Goal: Task Accomplishment & Management: Manage account settings

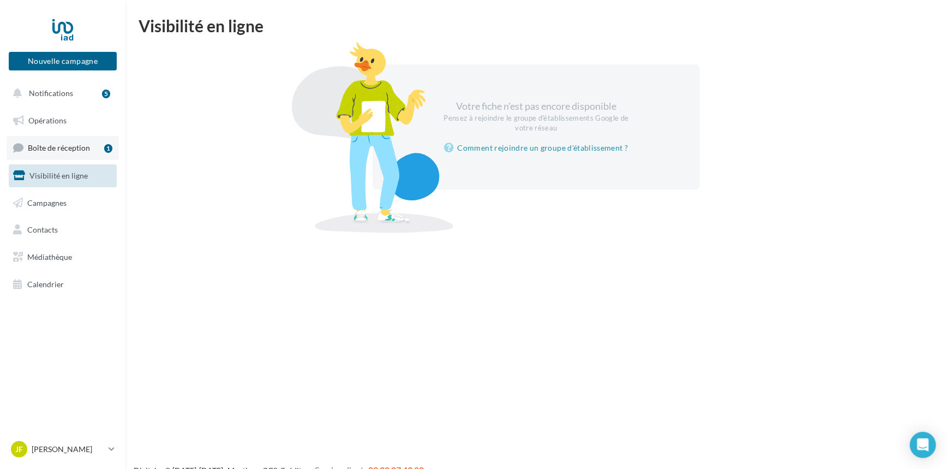
click at [71, 153] on link "Boîte de réception 1" at bounding box center [63, 147] width 112 height 23
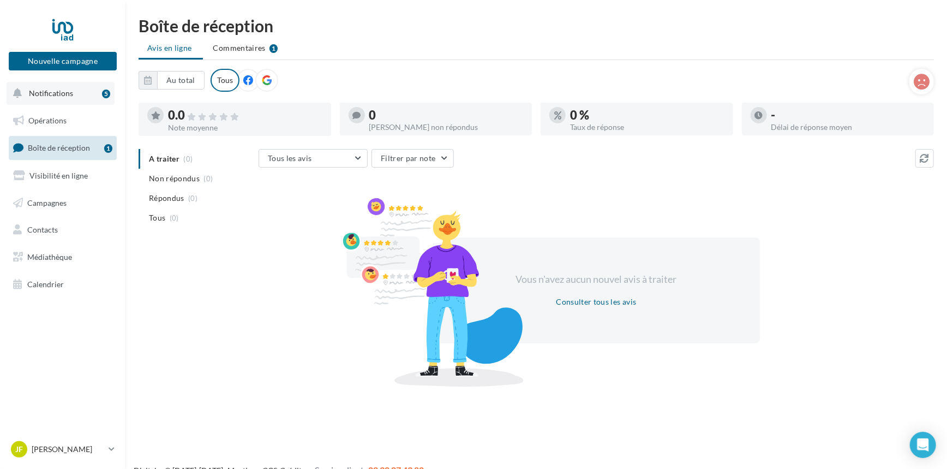
click at [60, 94] on span "Notifications" at bounding box center [51, 92] width 44 height 9
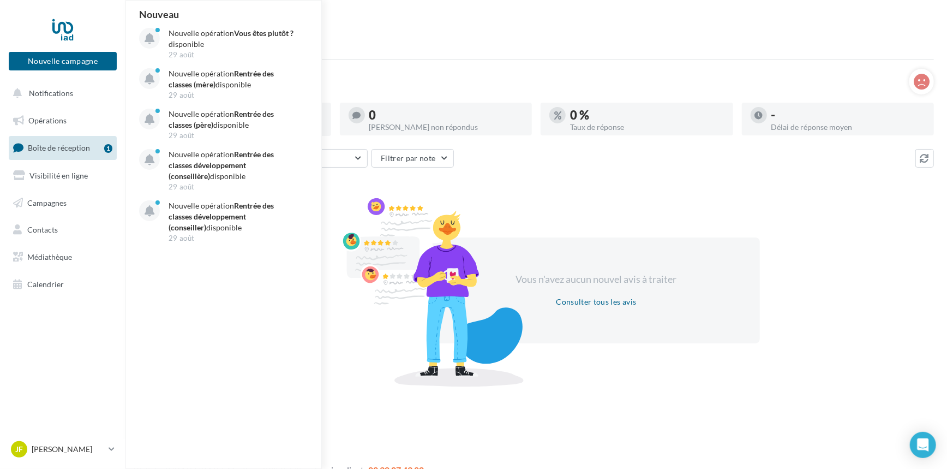
click at [453, 50] on ul "Avis en ligne Commentaires 1" at bounding box center [536, 49] width 795 height 22
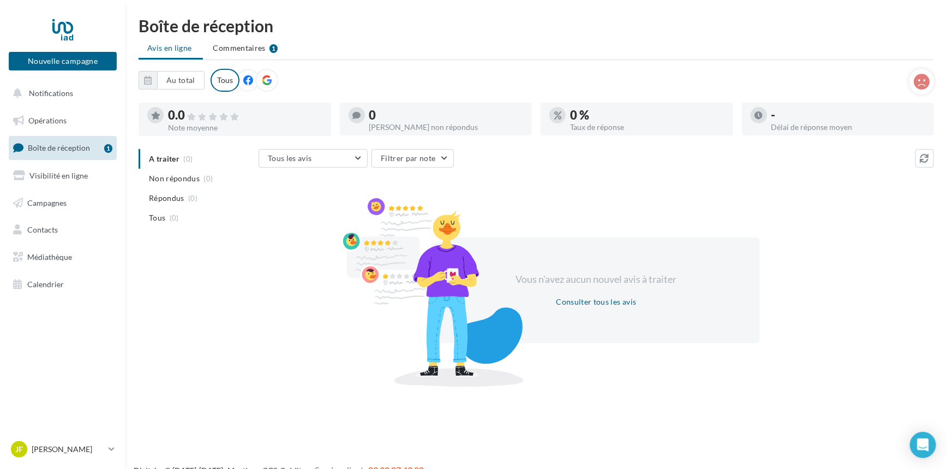
click at [265, 81] on icon at bounding box center [267, 80] width 10 height 10
click at [65, 128] on link "Opérations" at bounding box center [63, 120] width 112 height 23
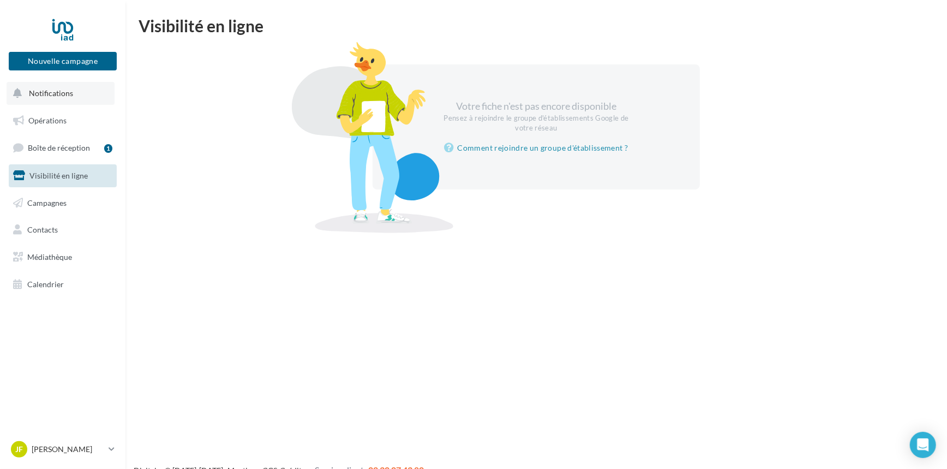
click at [53, 97] on span "Notifications" at bounding box center [51, 92] width 44 height 9
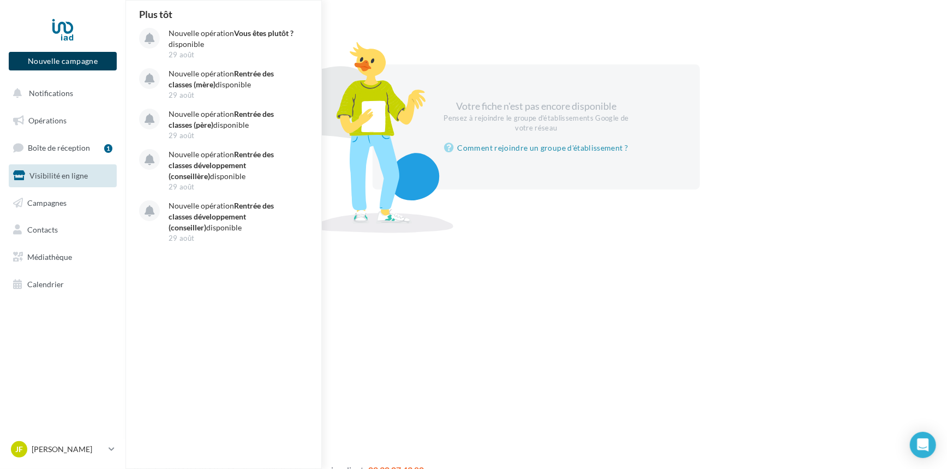
click at [59, 58] on button "Nouvelle campagne" at bounding box center [63, 61] width 108 height 19
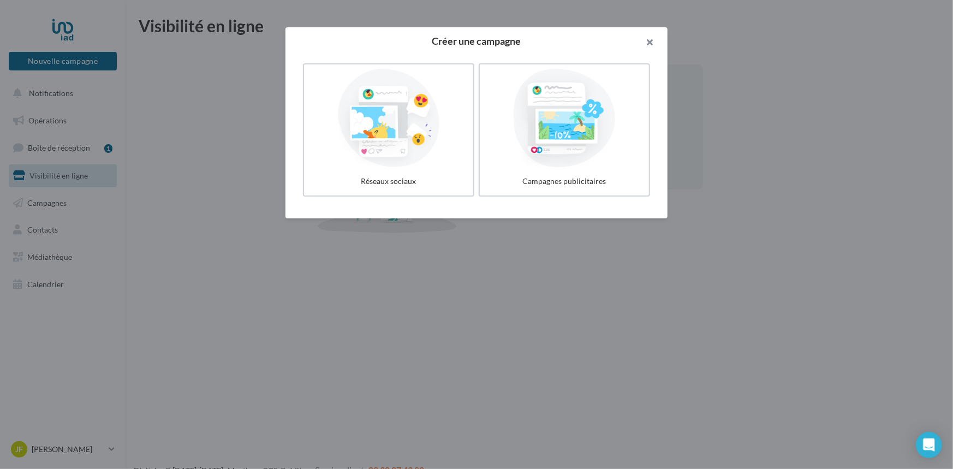
click at [648, 43] on button "button" at bounding box center [646, 43] width 44 height 33
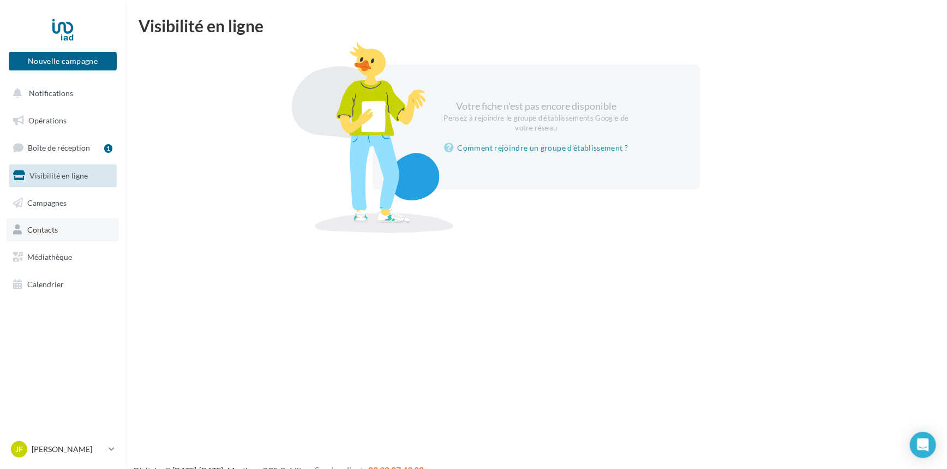
click at [49, 232] on span "Contacts" at bounding box center [42, 229] width 31 height 9
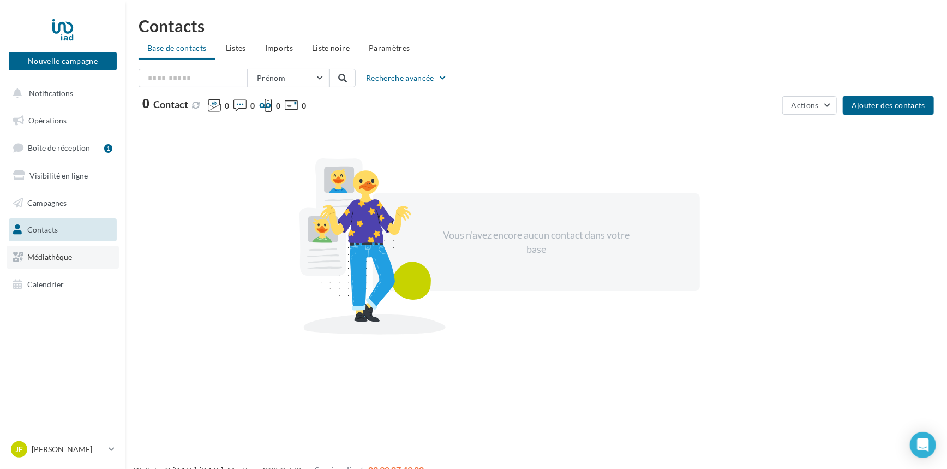
click at [52, 256] on span "Médiathèque" at bounding box center [49, 256] width 45 height 9
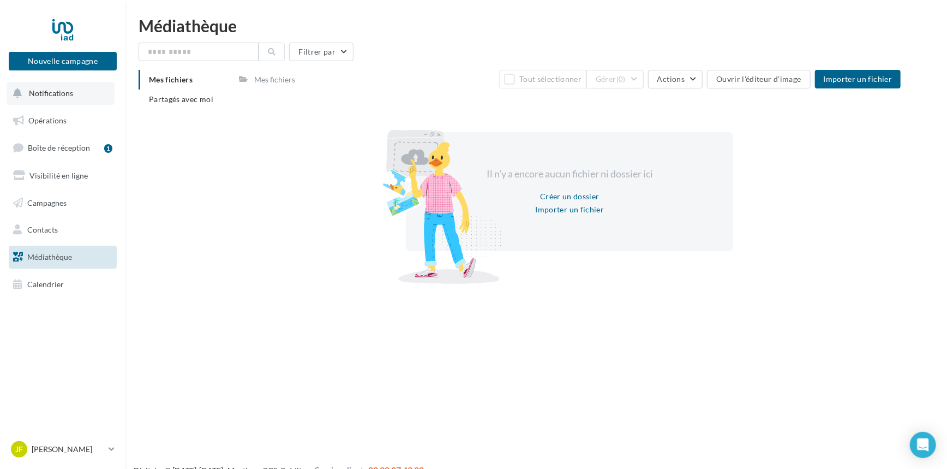
click at [58, 92] on span "Notifications" at bounding box center [51, 92] width 44 height 9
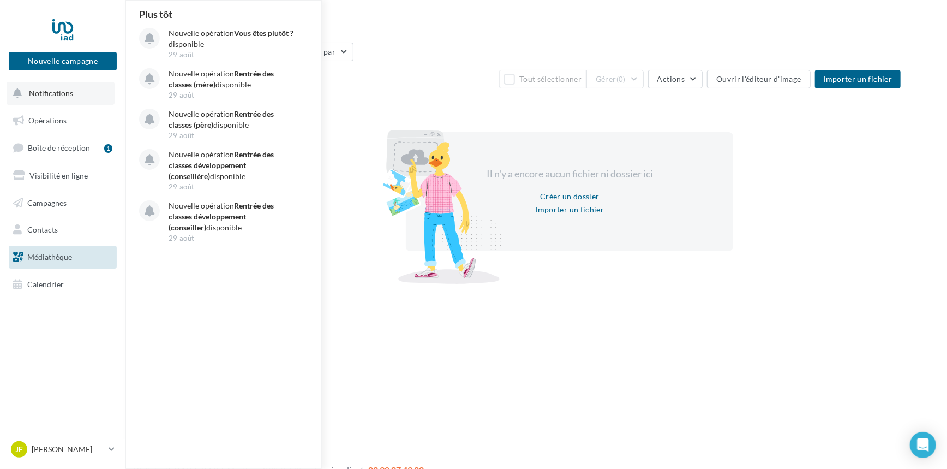
click at [56, 88] on span "Notifications" at bounding box center [51, 92] width 44 height 9
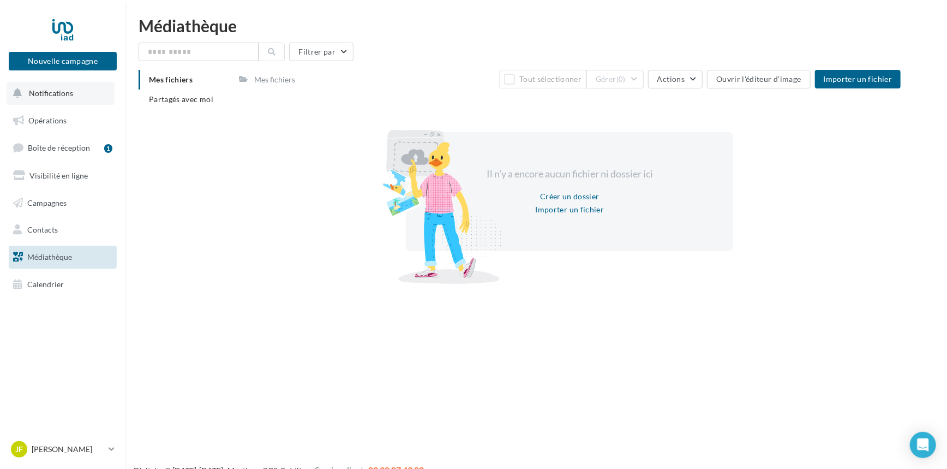
click at [43, 93] on span "Notifications" at bounding box center [51, 92] width 44 height 9
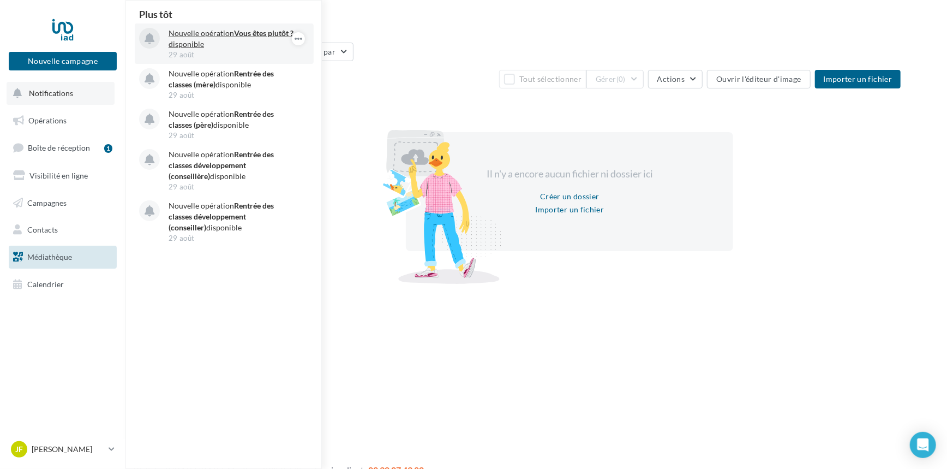
click at [220, 50] on div "29 août" at bounding box center [232, 55] width 127 height 10
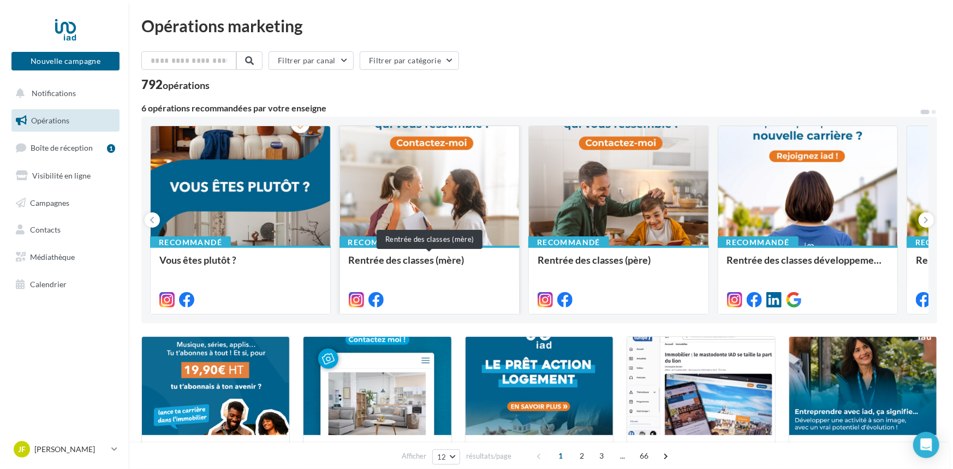
scroll to position [55, 0]
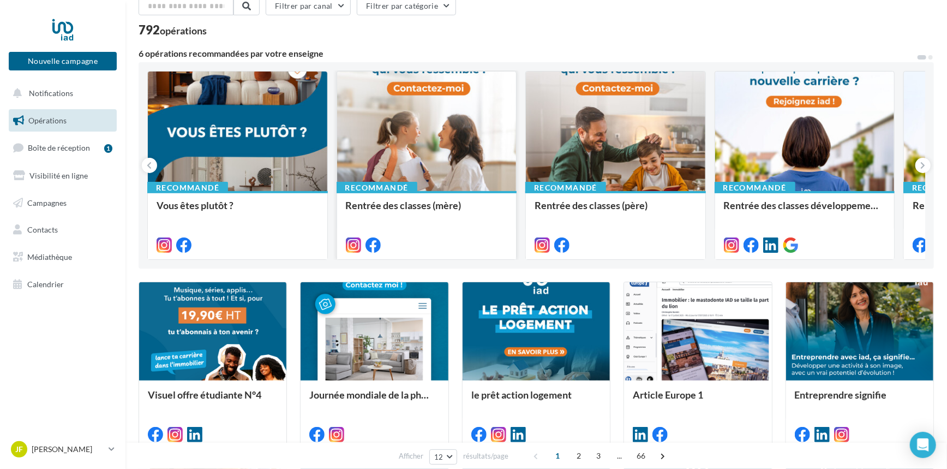
click at [457, 240] on div at bounding box center [427, 243] width 162 height 13
click at [629, 137] on div at bounding box center [615, 131] width 179 height 121
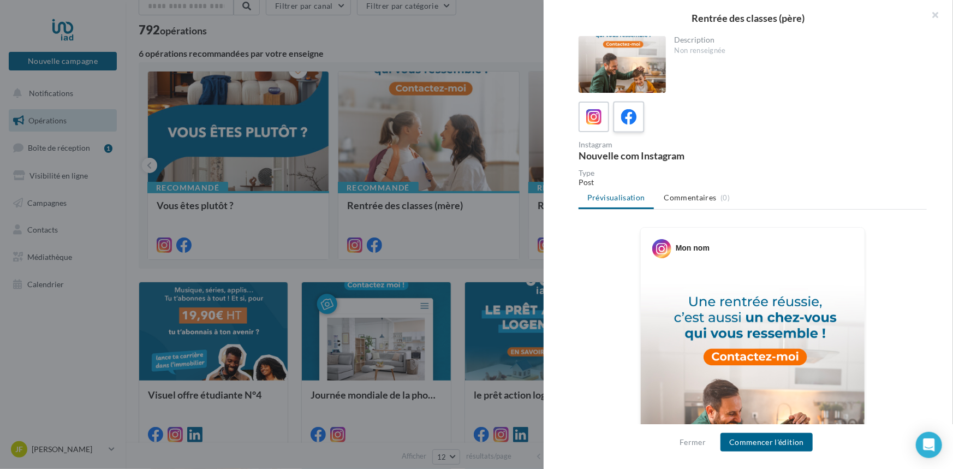
click at [625, 112] on icon at bounding box center [629, 117] width 16 height 16
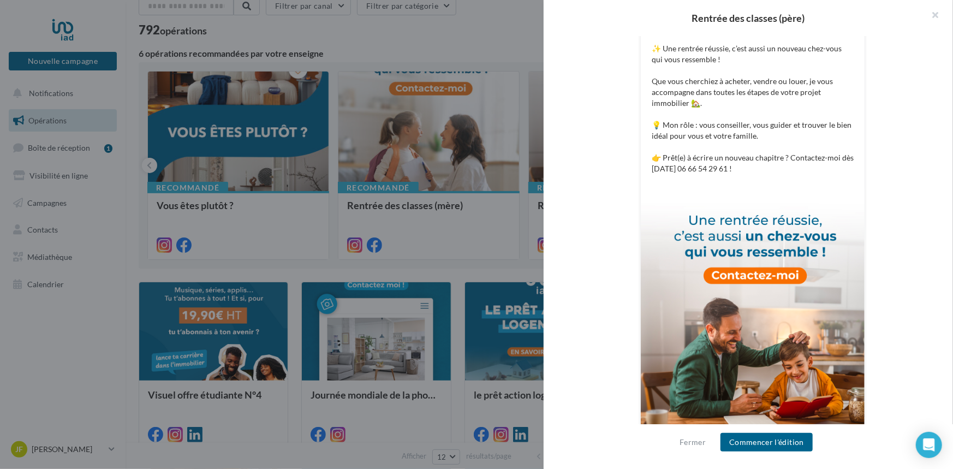
scroll to position [276, 0]
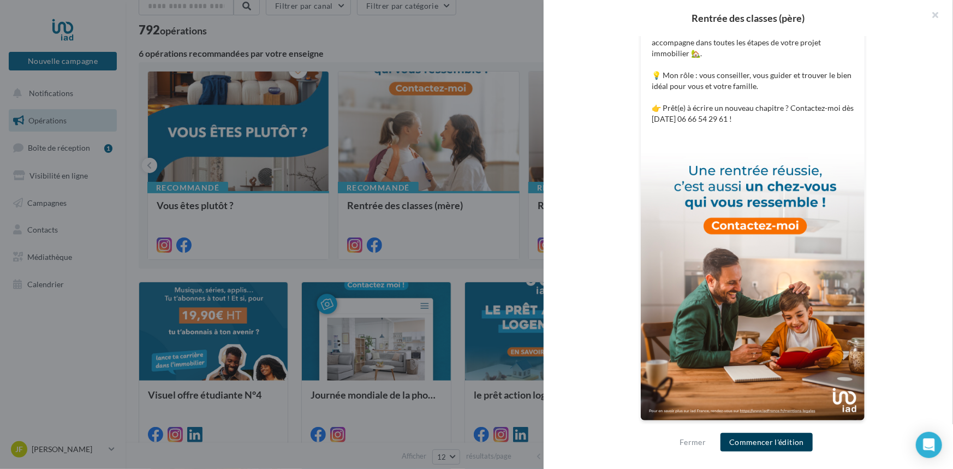
click at [774, 446] on button "Commencer l'édition" at bounding box center [766, 442] width 92 height 19
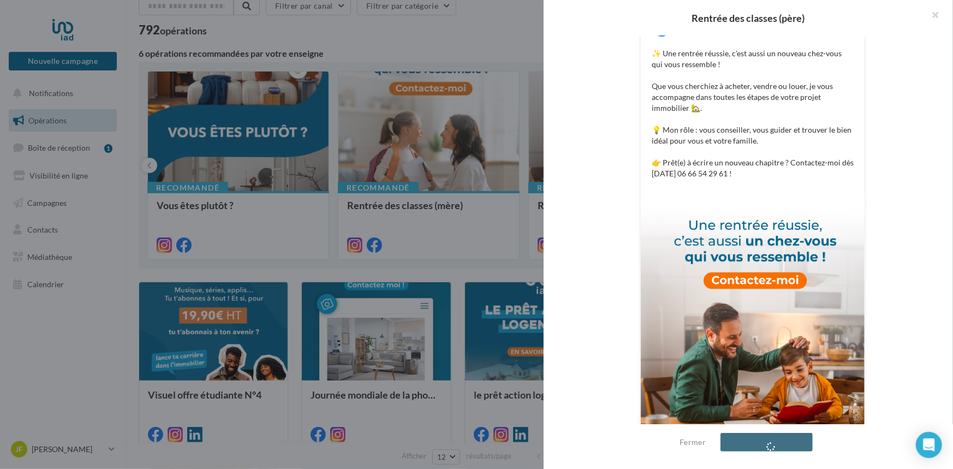
scroll to position [167, 0]
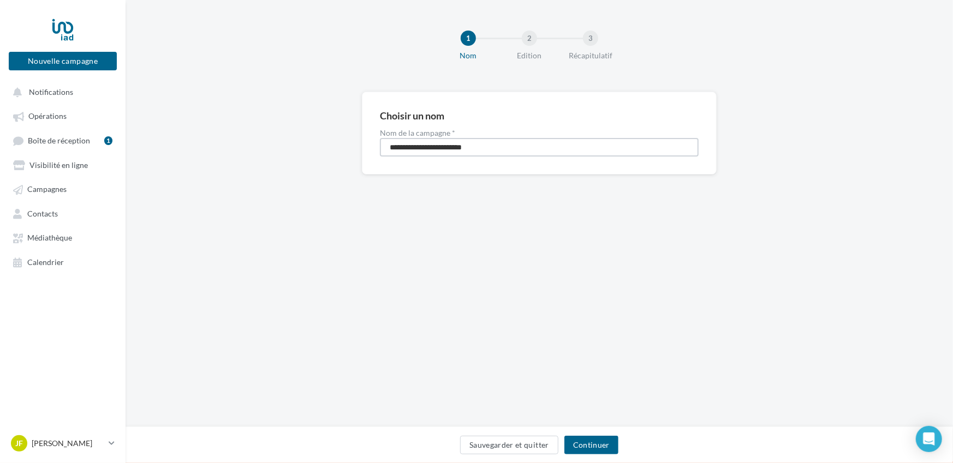
click at [507, 146] on input "**********" at bounding box center [539, 147] width 319 height 19
click at [597, 441] on button "Continuer" at bounding box center [591, 445] width 54 height 19
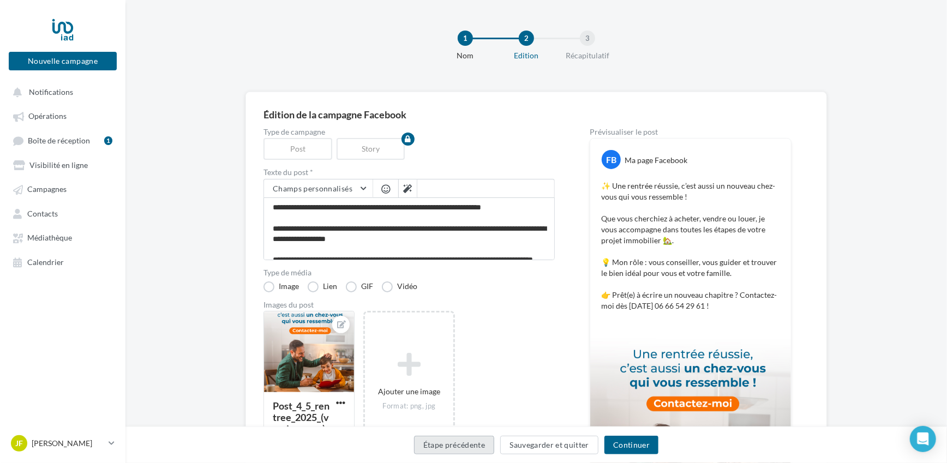
click at [469, 445] on button "Étape précédente" at bounding box center [454, 445] width 81 height 19
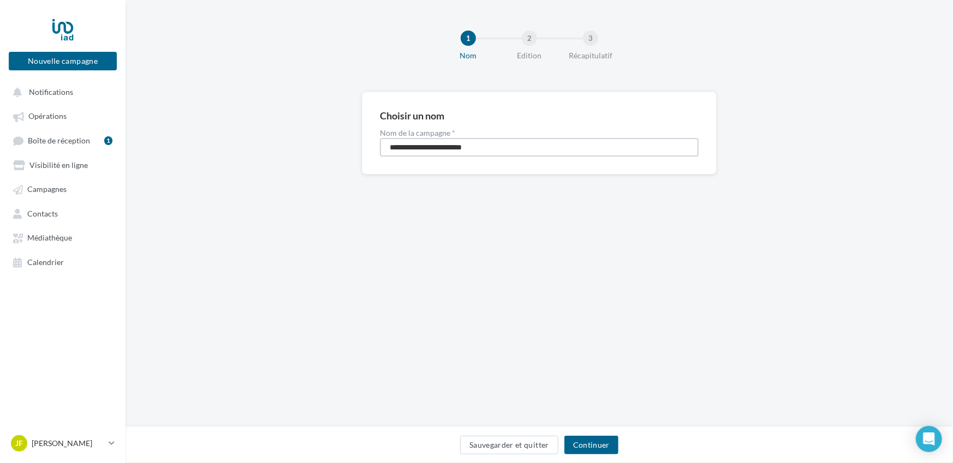
drag, startPoint x: 498, startPoint y: 142, endPoint x: 457, endPoint y: 148, distance: 41.4
click at [457, 148] on input "**********" at bounding box center [539, 147] width 319 height 19
type input "**********"
click at [583, 440] on button "Continuer" at bounding box center [591, 445] width 54 height 19
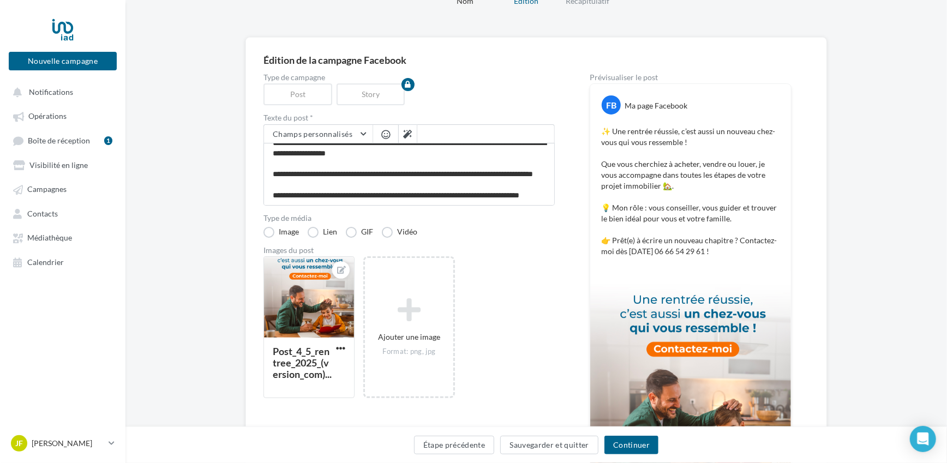
scroll to position [109, 0]
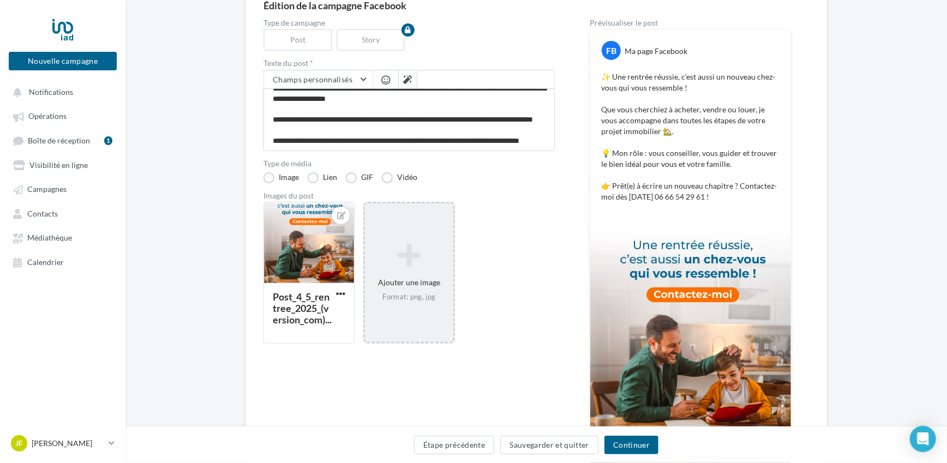
click at [419, 254] on icon at bounding box center [408, 255] width 79 height 26
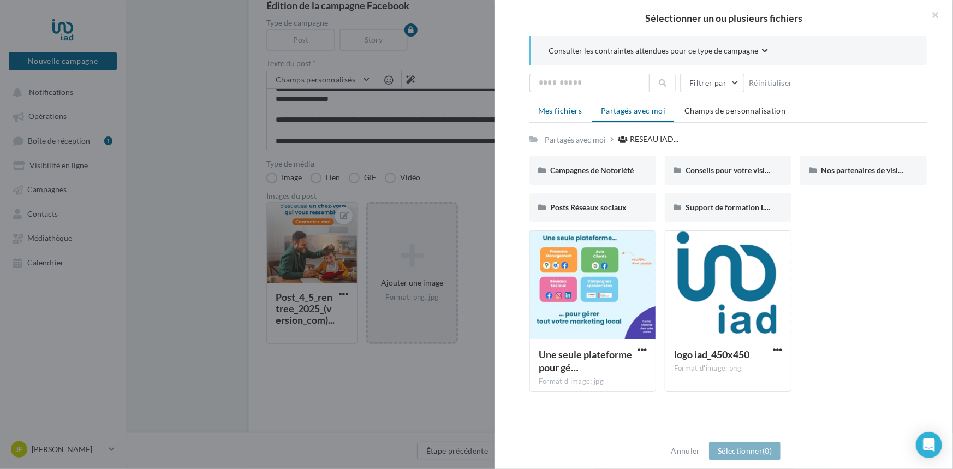
click at [556, 110] on span "Mes fichiers" at bounding box center [560, 110] width 44 height 9
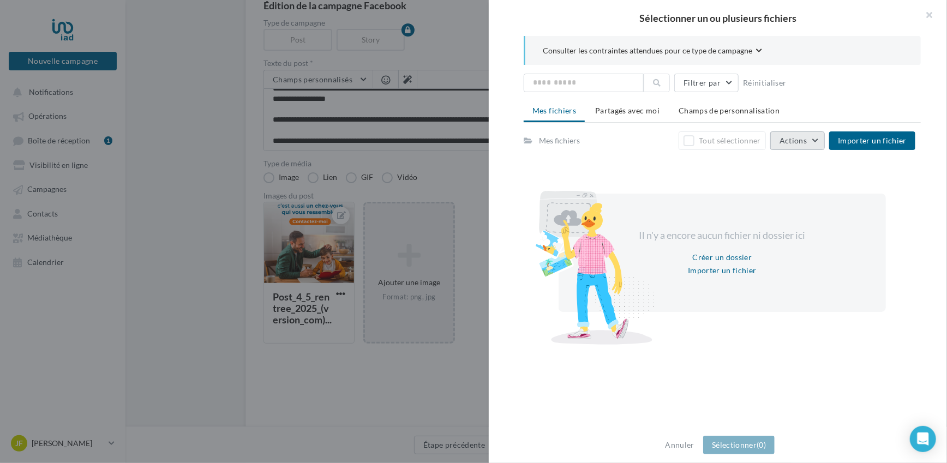
click at [815, 143] on button "Actions" at bounding box center [797, 140] width 55 height 19
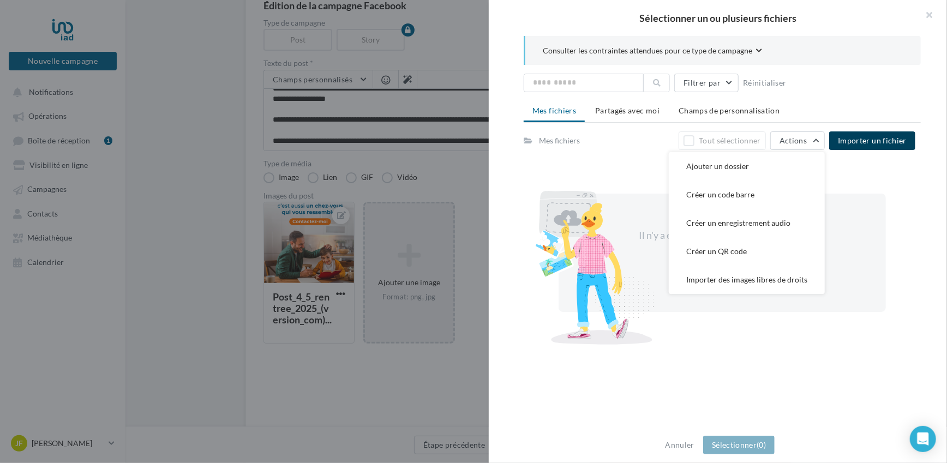
click at [871, 145] on button "Importer un fichier" at bounding box center [872, 140] width 86 height 19
click at [912, 182] on div at bounding box center [722, 224] width 397 height 247
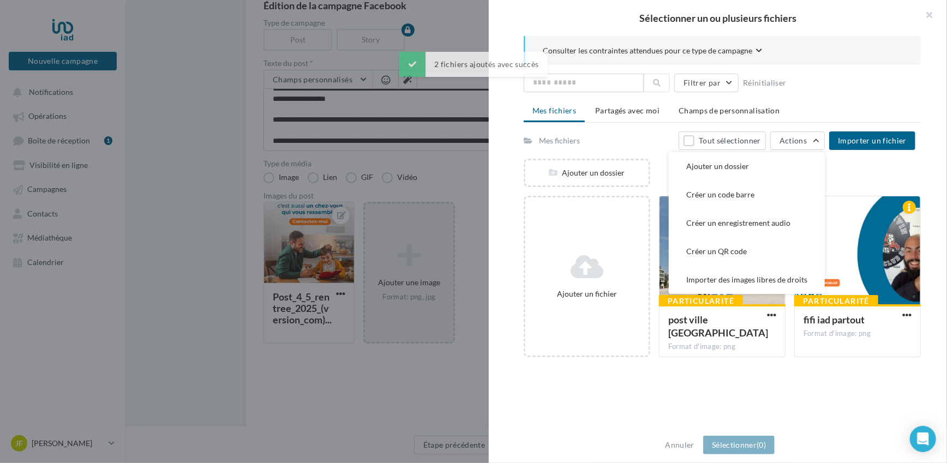
click at [878, 95] on div "Filtrer par Réinitialiser Mes fichiers Partagés avec moi Champs de personnalisa…" at bounding box center [722, 220] width 397 height 292
click at [564, 410] on div "Consulter les contraintes attendues pour ce type de campagne Filtrer par Réinit…" at bounding box center [722, 232] width 467 height 392
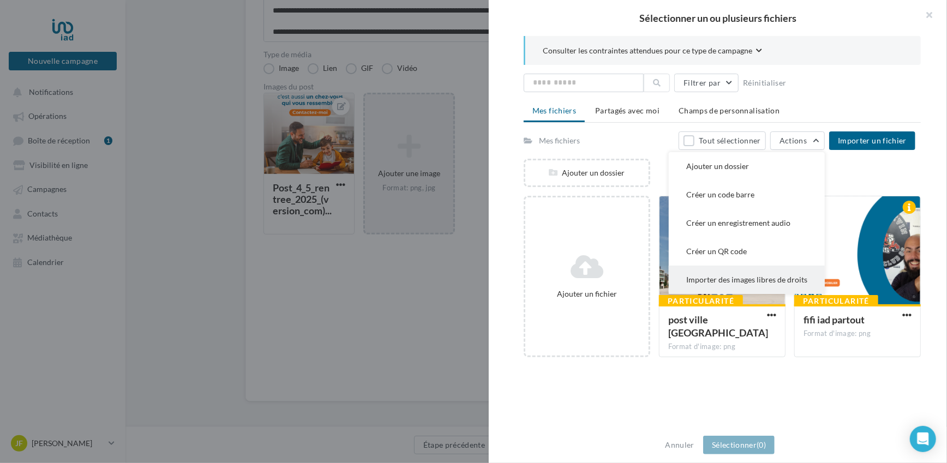
scroll to position [220, 0]
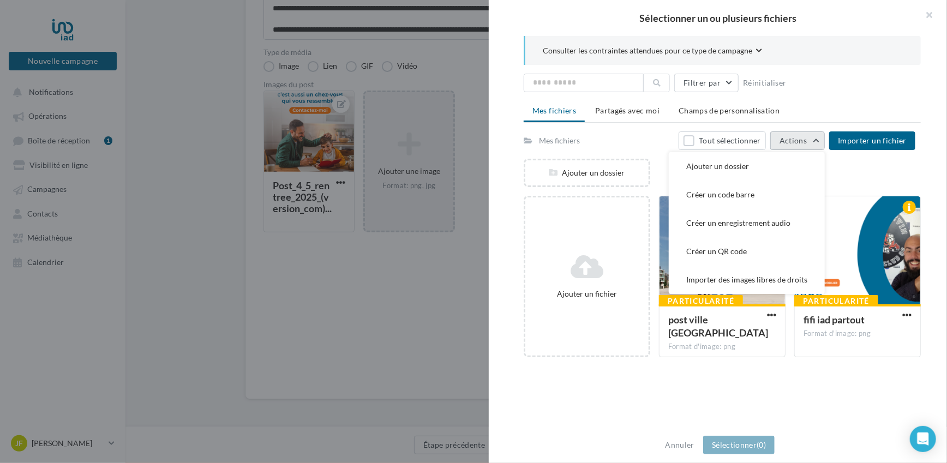
click at [819, 137] on button "Actions" at bounding box center [797, 140] width 55 height 19
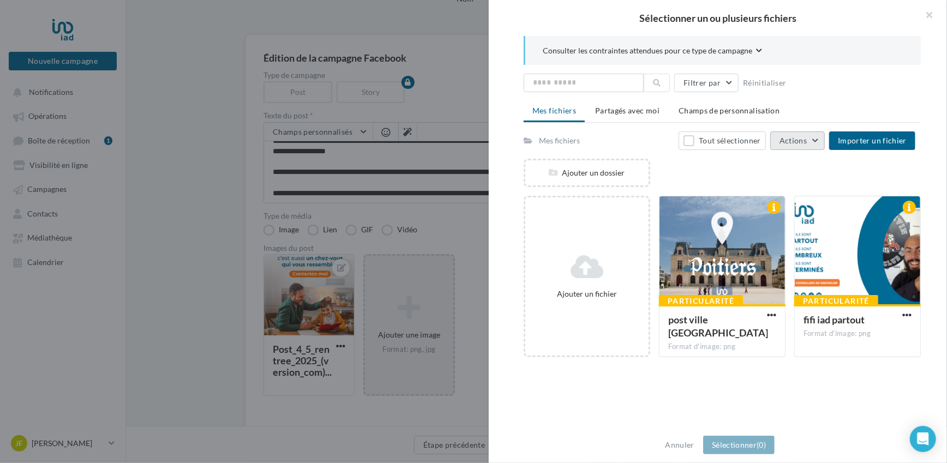
scroll to position [111, 0]
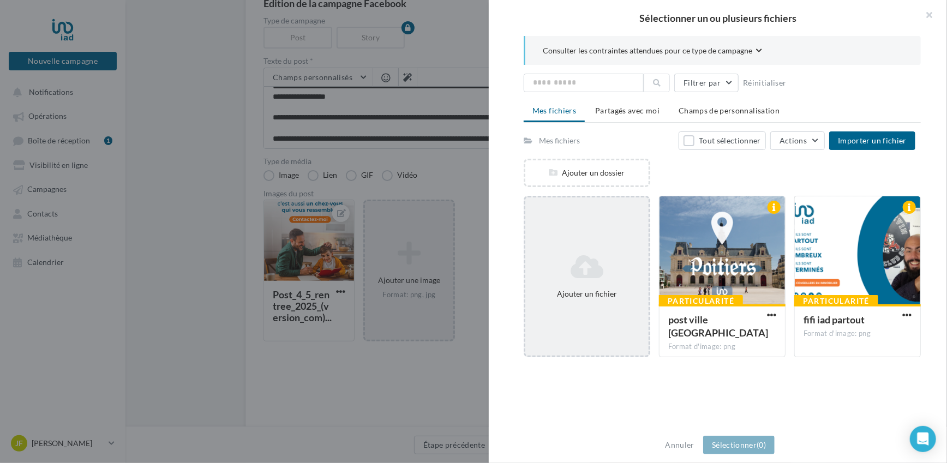
click at [561, 276] on icon at bounding box center [587, 267] width 115 height 26
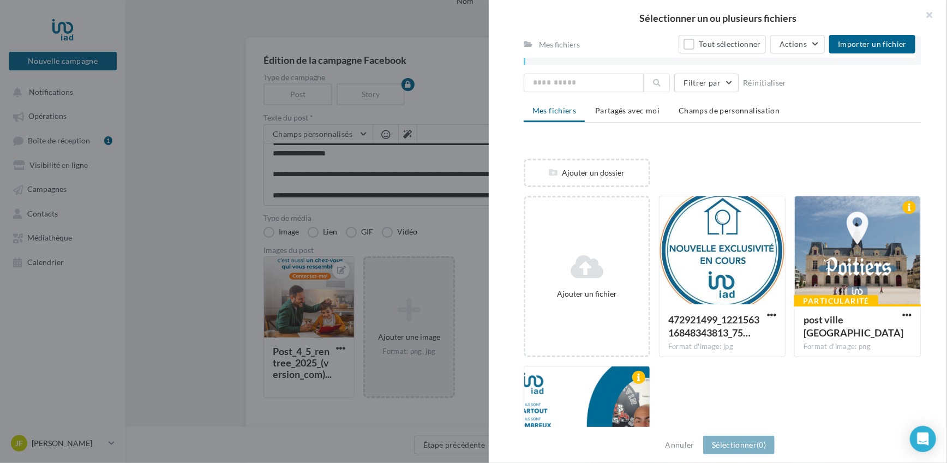
scroll to position [0, 0]
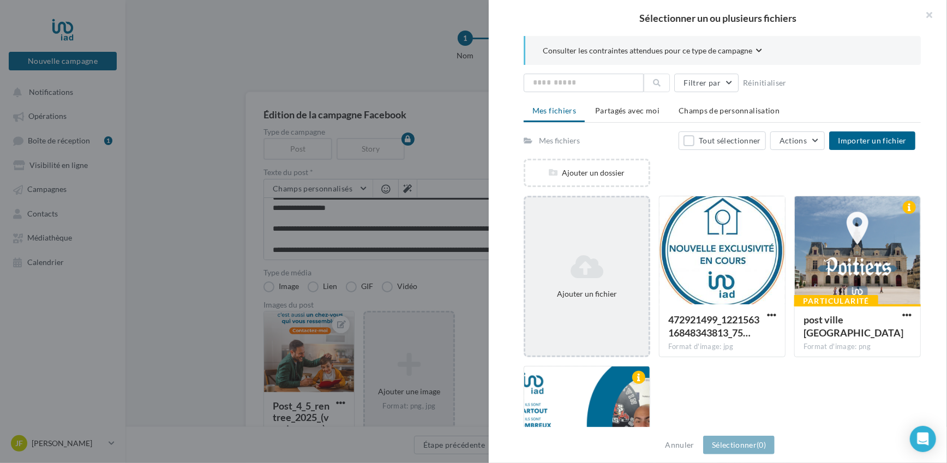
click at [578, 261] on icon at bounding box center [587, 267] width 115 height 26
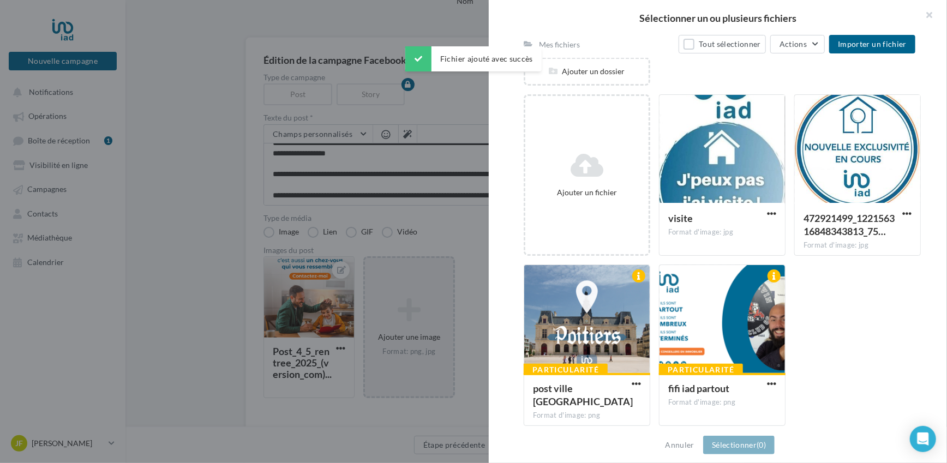
scroll to position [109, 0]
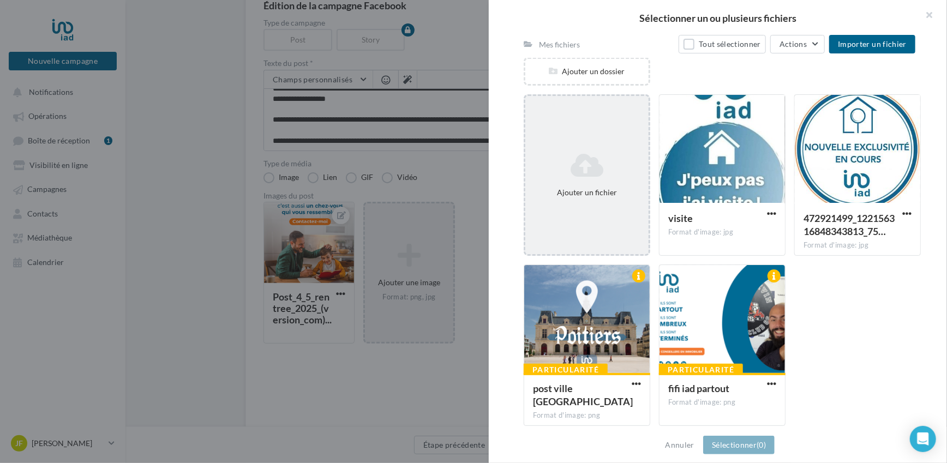
click at [617, 184] on div "Ajouter un fichier" at bounding box center [586, 175] width 123 height 55
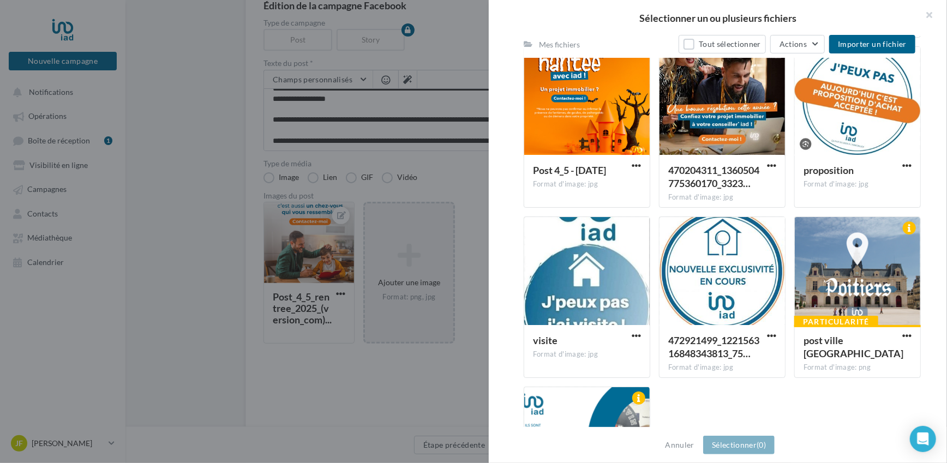
scroll to position [429, 0]
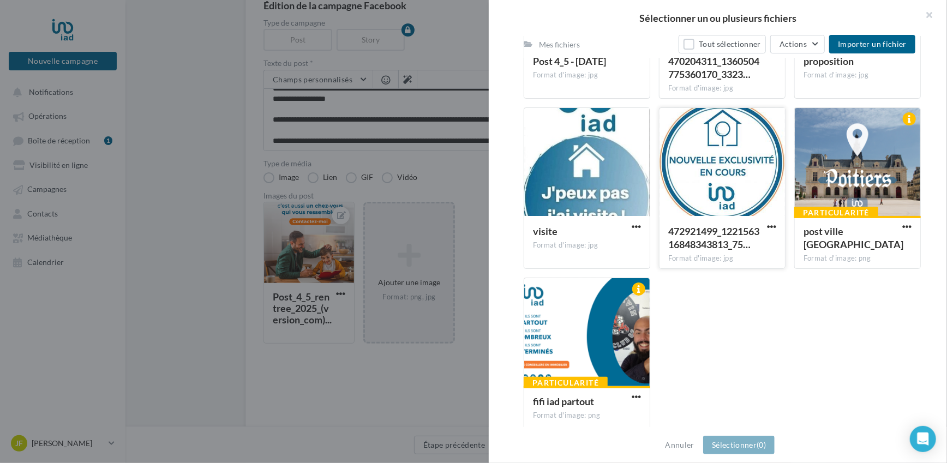
click at [745, 171] on div at bounding box center [722, 162] width 125 height 109
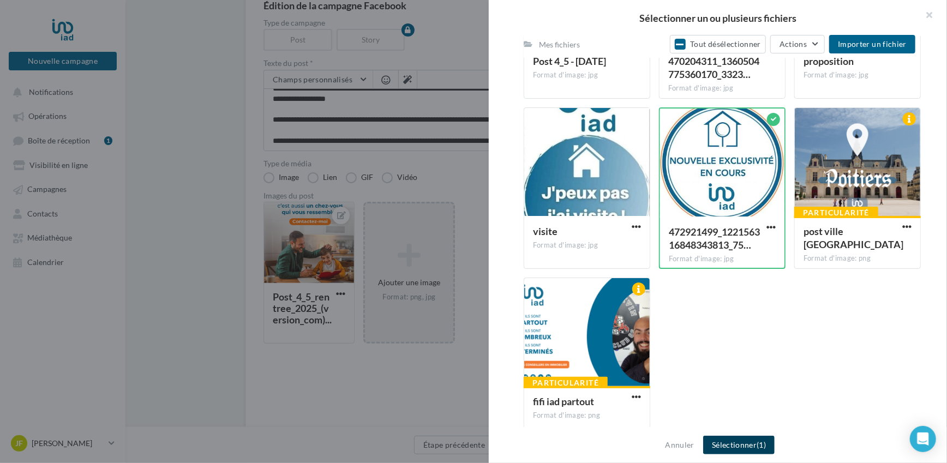
click at [755, 440] on button "Sélectionner (1)" at bounding box center [738, 445] width 71 height 19
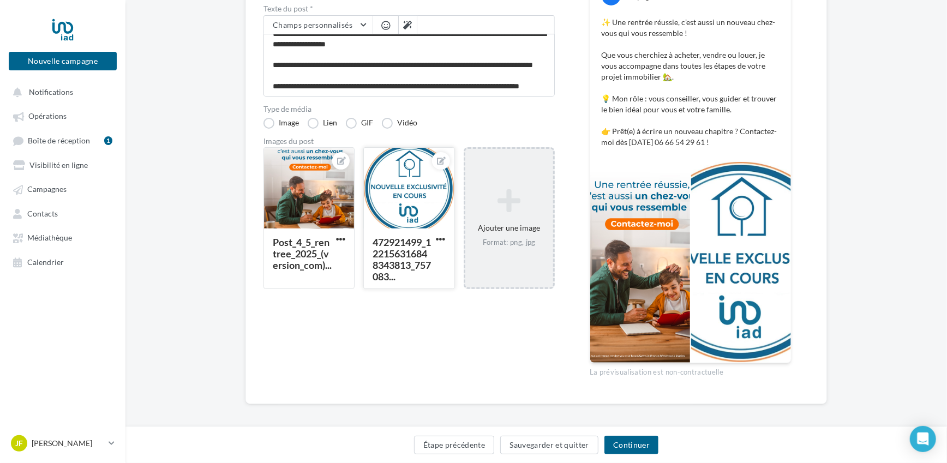
scroll to position [169, 0]
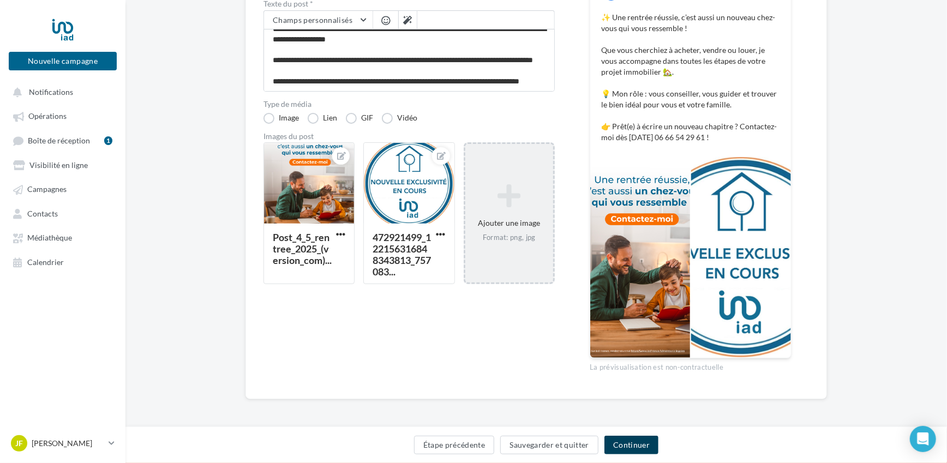
click at [631, 445] on button "Continuer" at bounding box center [632, 445] width 54 height 19
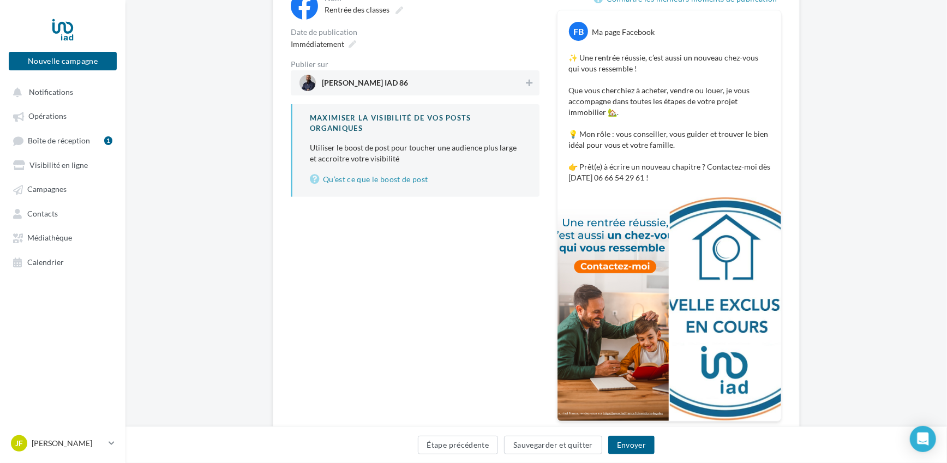
scroll to position [81, 0]
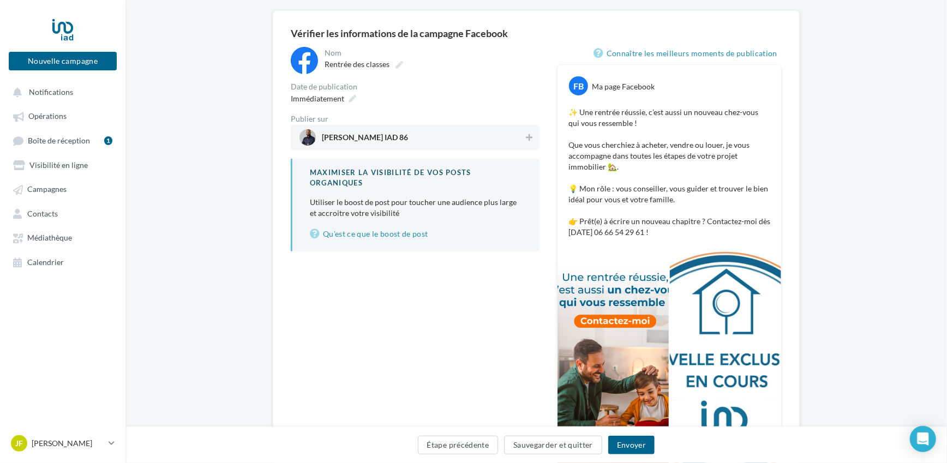
click at [675, 232] on p "✨ Une rentrée réussie, c’est aussi un nouveau chez-vous qui vous ressemble ! Qu…" at bounding box center [670, 172] width 202 height 131
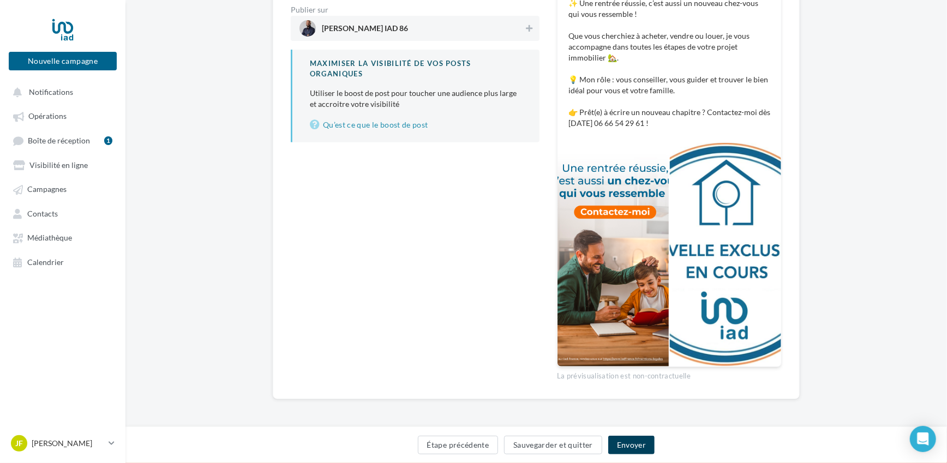
click at [625, 445] on button "Envoyer" at bounding box center [631, 445] width 46 height 19
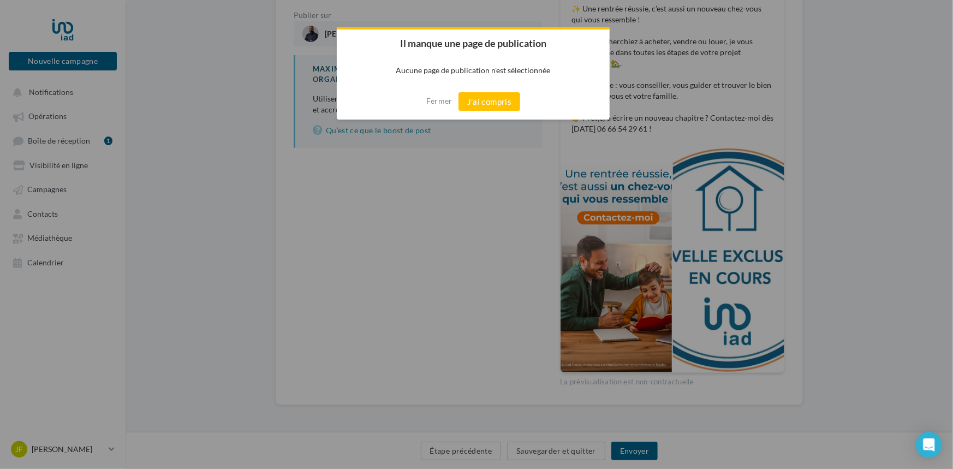
drag, startPoint x: 500, startPoint y: 102, endPoint x: 502, endPoint y: 109, distance: 6.7
click at [500, 103] on button "J'ai compris" at bounding box center [489, 101] width 62 height 19
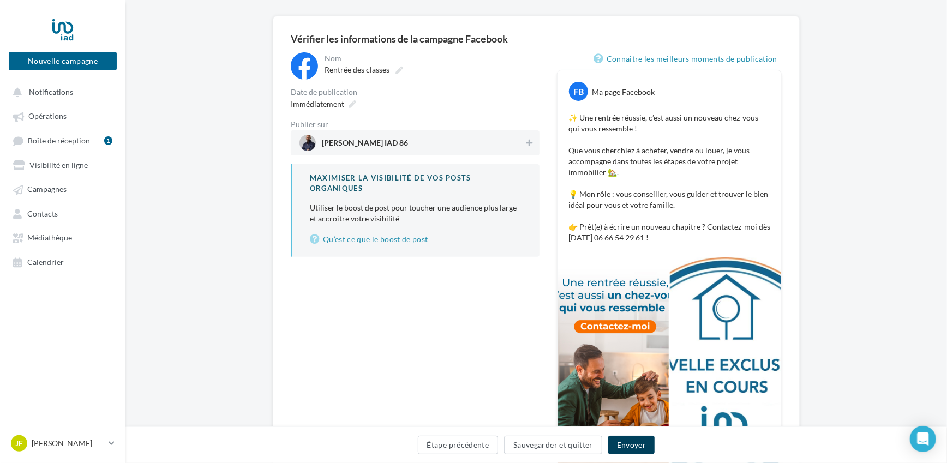
scroll to position [21, 0]
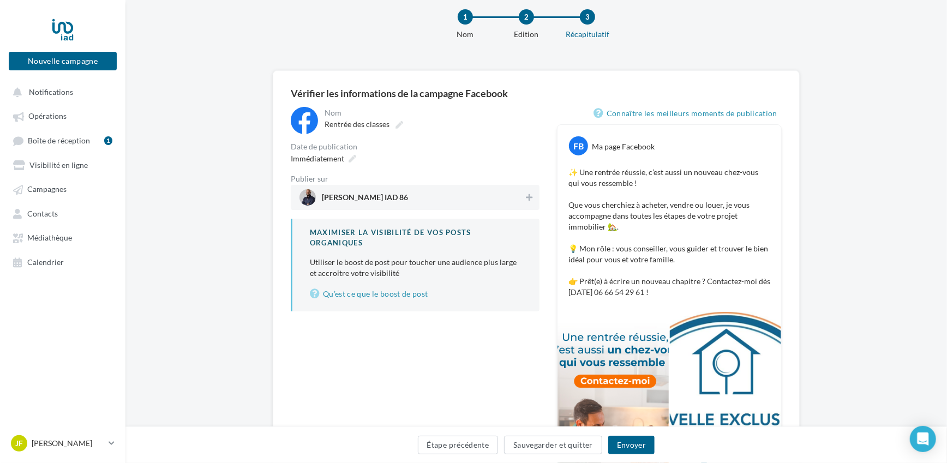
click at [645, 181] on p "✨ Une rentrée réussie, c’est aussi un nouveau chez-vous qui vous ressemble ! Qu…" at bounding box center [670, 232] width 202 height 131
click at [424, 253] on div "Maximiser la visibilité de vos posts organiques Utiliser le boost de post pour …" at bounding box center [415, 265] width 249 height 92
click at [448, 196] on span "Julien Filliatreau IAD 86" at bounding box center [412, 197] width 225 height 16
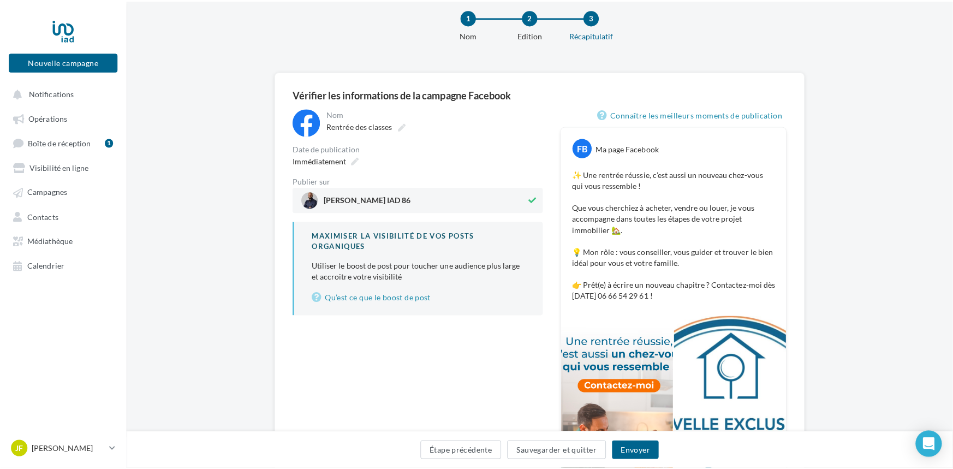
scroll to position [76, 0]
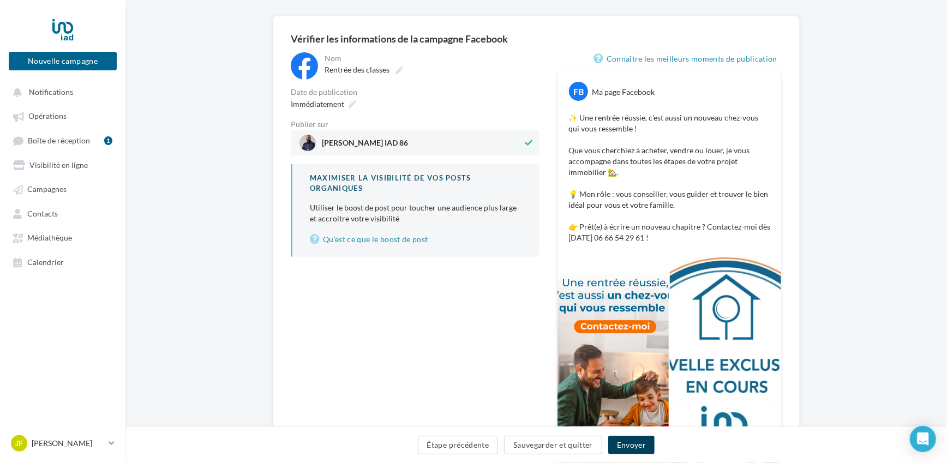
click at [637, 444] on button "Envoyer" at bounding box center [631, 445] width 46 height 19
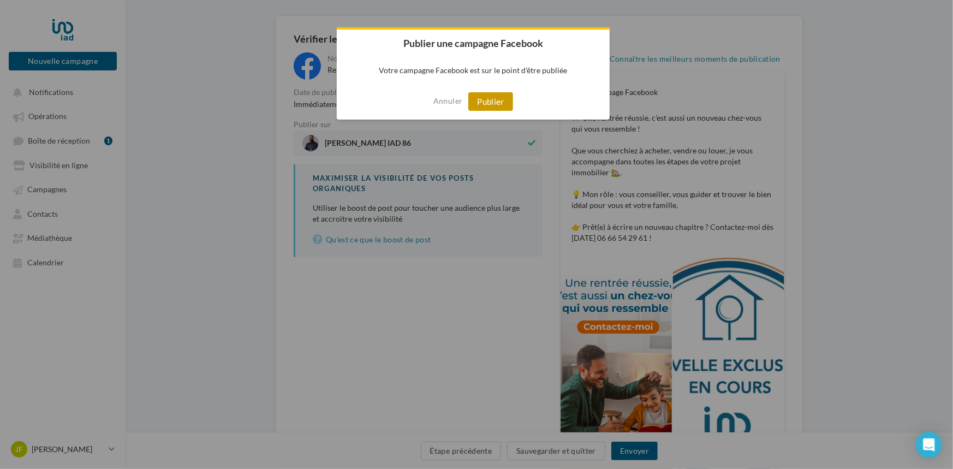
click at [488, 98] on button "Publier" at bounding box center [490, 101] width 45 height 19
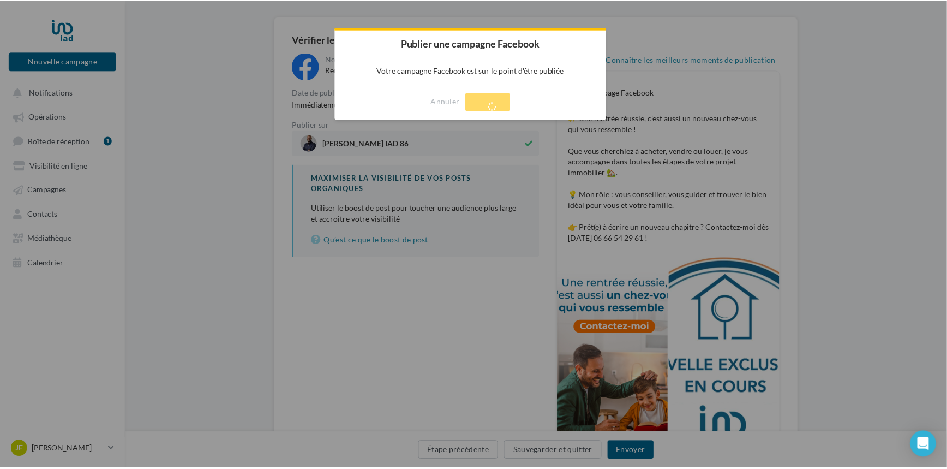
scroll to position [17, 0]
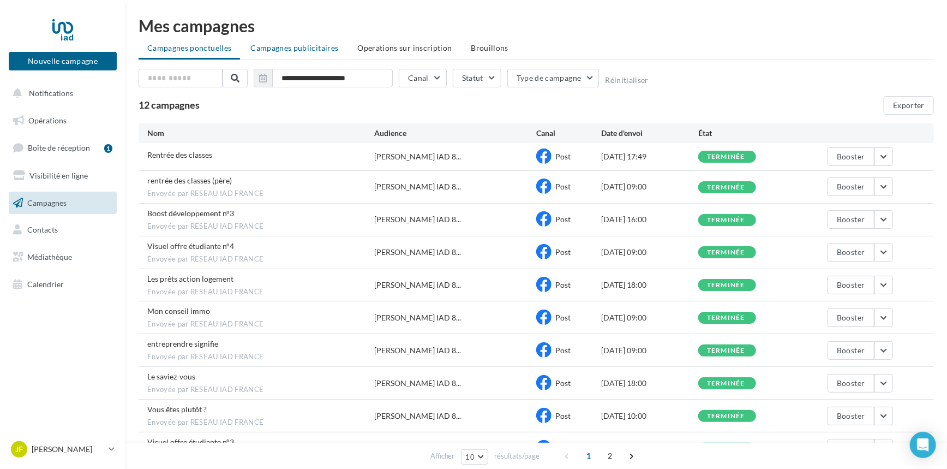
click at [276, 49] on span "Campagnes publicitaires" at bounding box center [294, 47] width 88 height 9
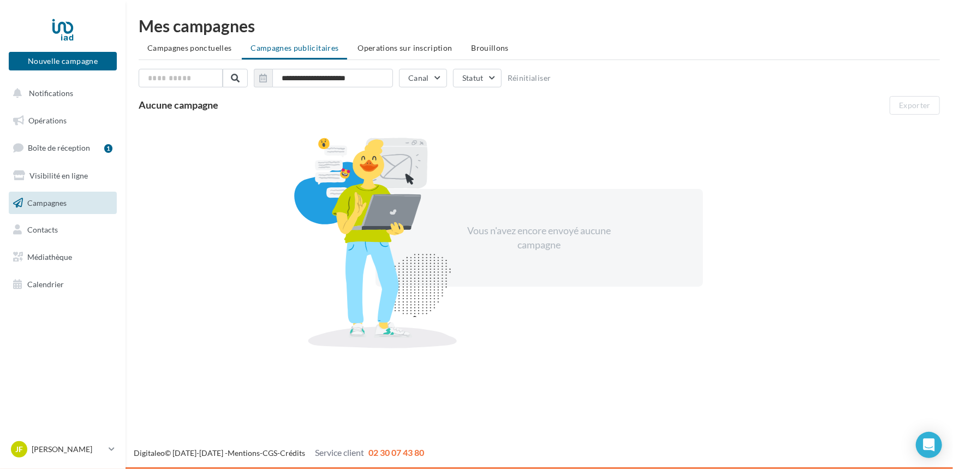
drag, startPoint x: 212, startPoint y: 46, endPoint x: 200, endPoint y: 58, distance: 17.0
click at [211, 46] on span "Campagnes ponctuelles" at bounding box center [189, 47] width 84 height 9
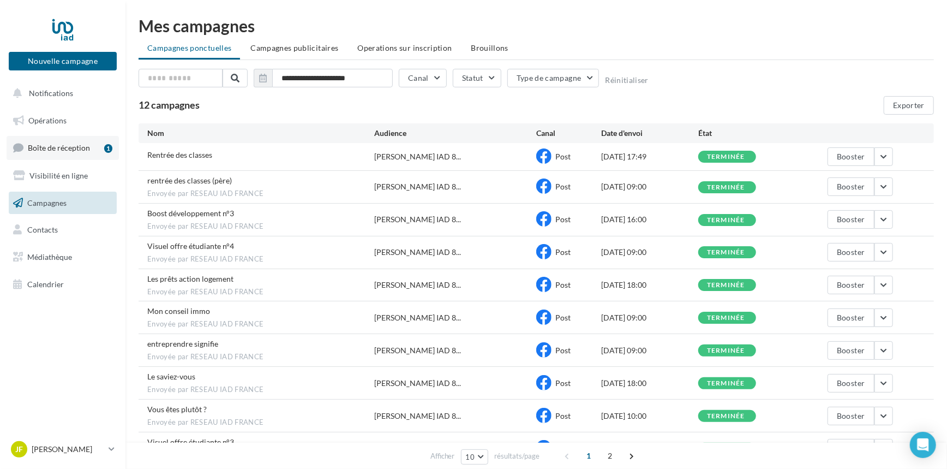
click at [65, 151] on span "Boîte de réception" at bounding box center [59, 147] width 62 height 9
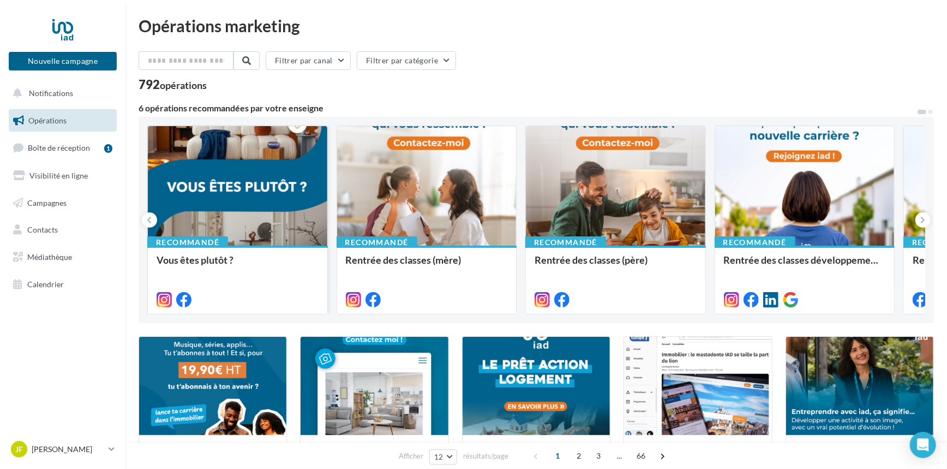
click at [266, 197] on div at bounding box center [237, 186] width 179 height 121
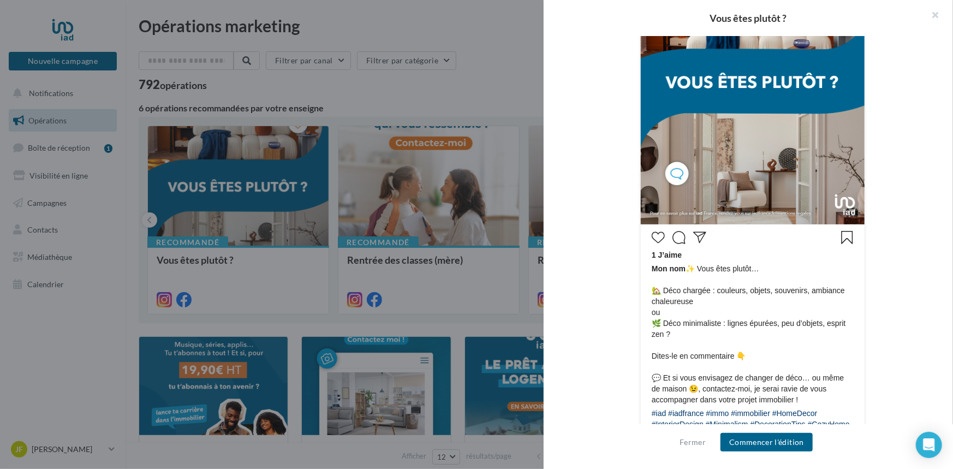
scroll to position [403, 0]
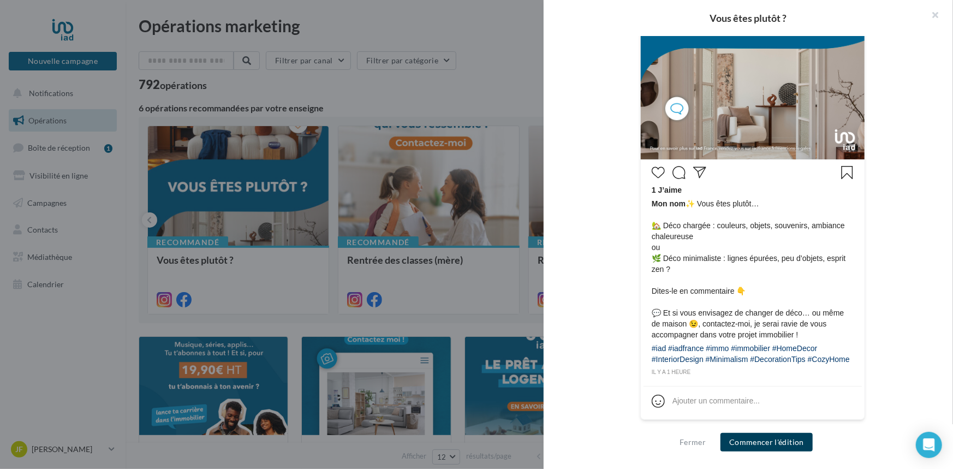
click at [765, 441] on button "Commencer l'édition" at bounding box center [766, 442] width 92 height 19
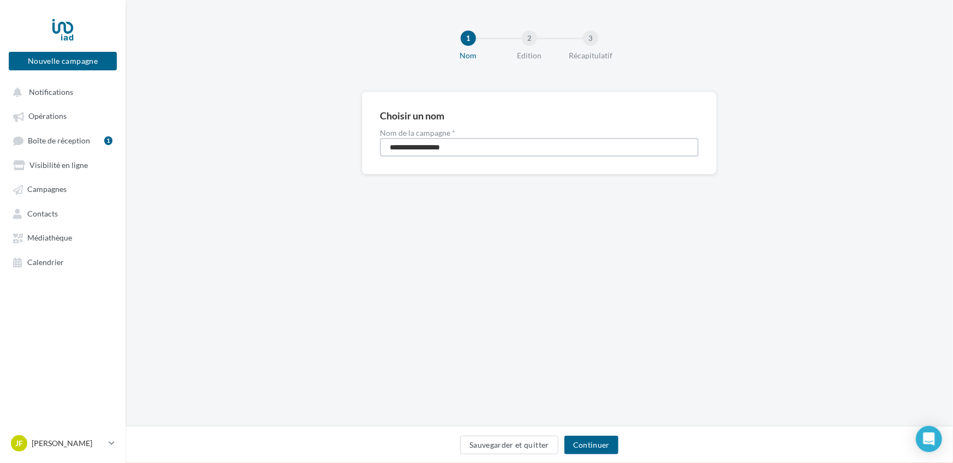
click at [446, 144] on input "**********" at bounding box center [539, 147] width 319 height 19
click at [464, 144] on input "**********" at bounding box center [539, 147] width 319 height 19
click at [594, 441] on button "Continuer" at bounding box center [591, 445] width 54 height 19
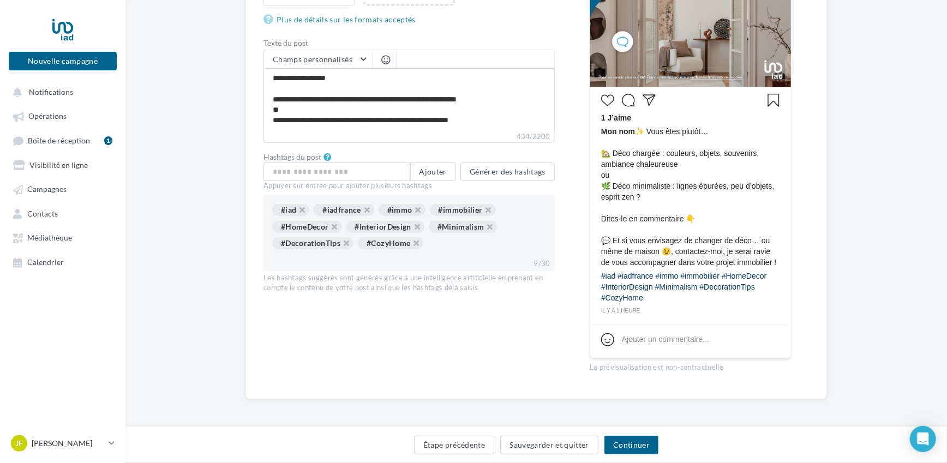
scroll to position [74, 0]
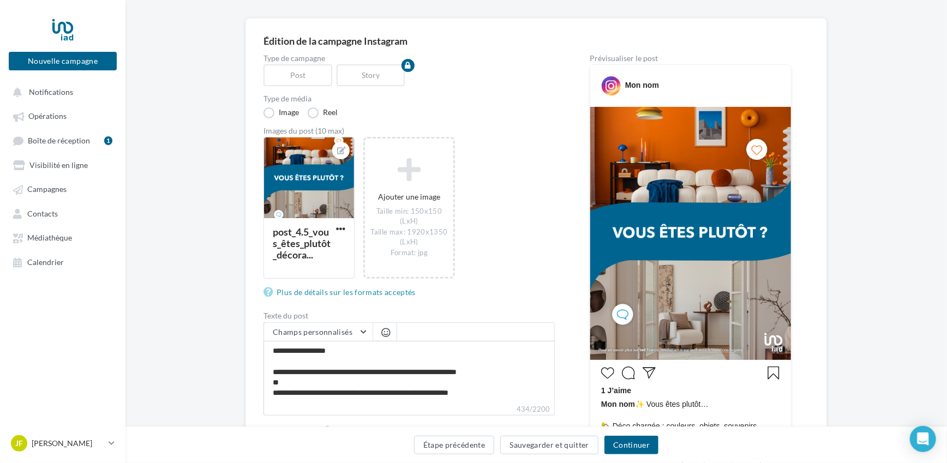
drag, startPoint x: 674, startPoint y: 87, endPoint x: 655, endPoint y: 82, distance: 19.1
click at [670, 86] on div "Mon nom" at bounding box center [690, 82] width 195 height 28
drag, startPoint x: 655, startPoint y: 82, endPoint x: 635, endPoint y: 86, distance: 20.0
click at [642, 85] on div "Mon nom" at bounding box center [642, 85] width 34 height 11
drag, startPoint x: 631, startPoint y: 87, endPoint x: 666, endPoint y: 84, distance: 35.0
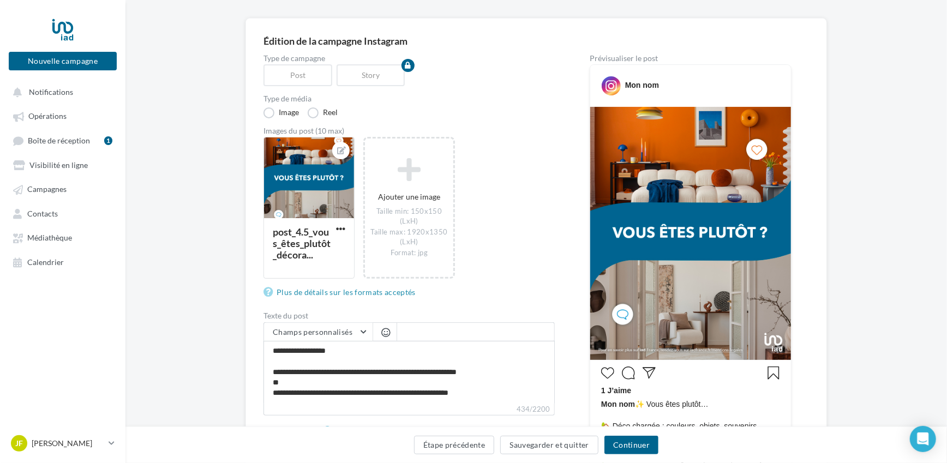
click at [632, 87] on div "Mon nom" at bounding box center [642, 85] width 34 height 11
drag, startPoint x: 666, startPoint y: 84, endPoint x: 625, endPoint y: 85, distance: 40.9
click at [625, 85] on div "Mon nom" at bounding box center [690, 82] width 195 height 28
click at [521, 169] on div "post_4.5_vous_êtes_plutôt_décora... Ajouter une image Taille min: 150x150 (L…" at bounding box center [414, 213] width 300 height 153
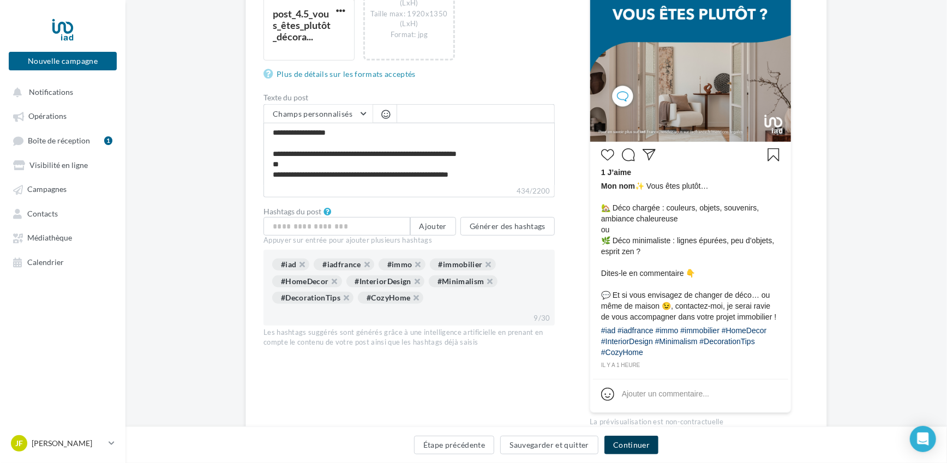
click at [635, 442] on button "Continuer" at bounding box center [632, 445] width 54 height 19
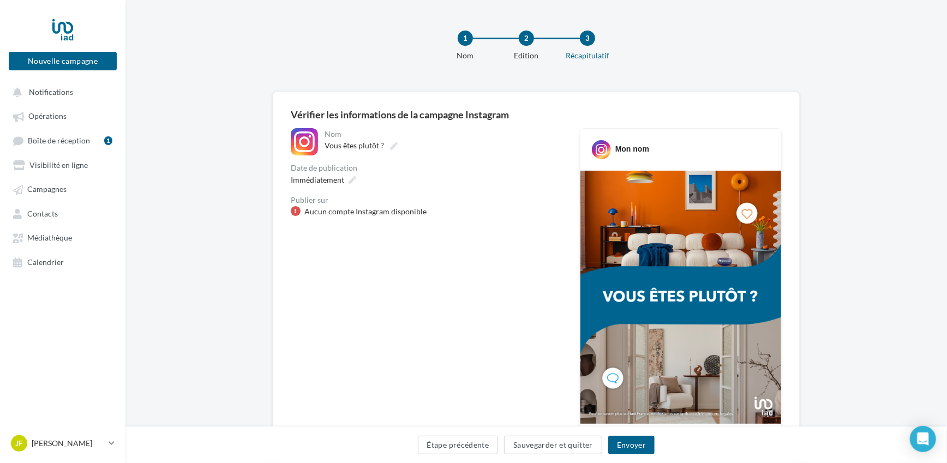
click at [370, 211] on div "Aucun compte Instagram disponible" at bounding box center [365, 211] width 122 height 11
click at [432, 214] on div "Aucun compte Instagram disponible" at bounding box center [427, 211] width 272 height 11
click at [56, 218] on span "Contacts" at bounding box center [42, 213] width 31 height 9
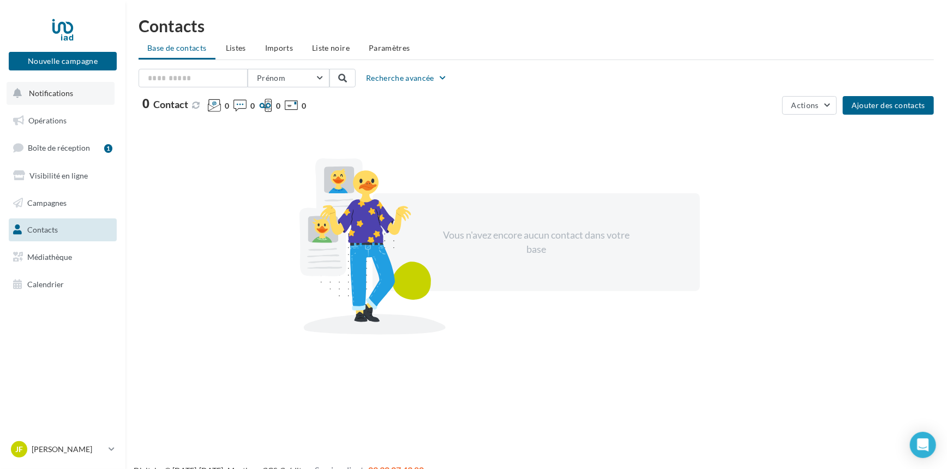
click at [48, 92] on span "Notifications" at bounding box center [51, 92] width 44 height 9
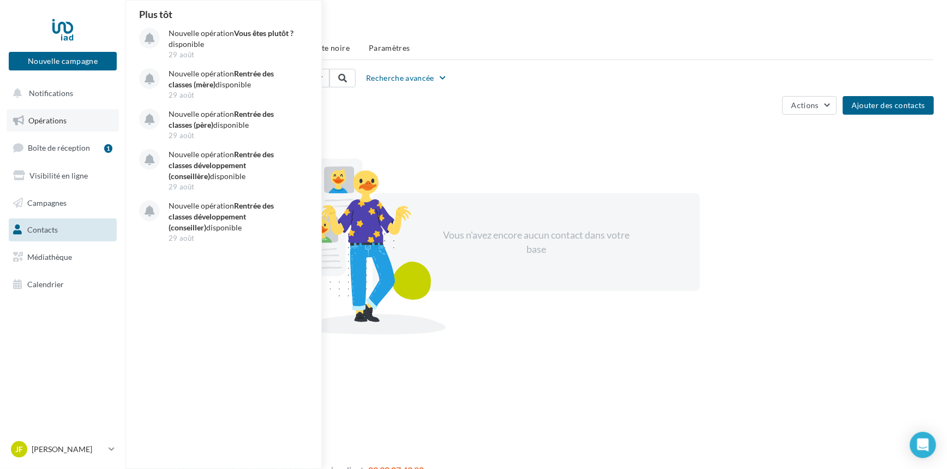
click at [45, 121] on span "Opérations" at bounding box center [47, 120] width 38 height 9
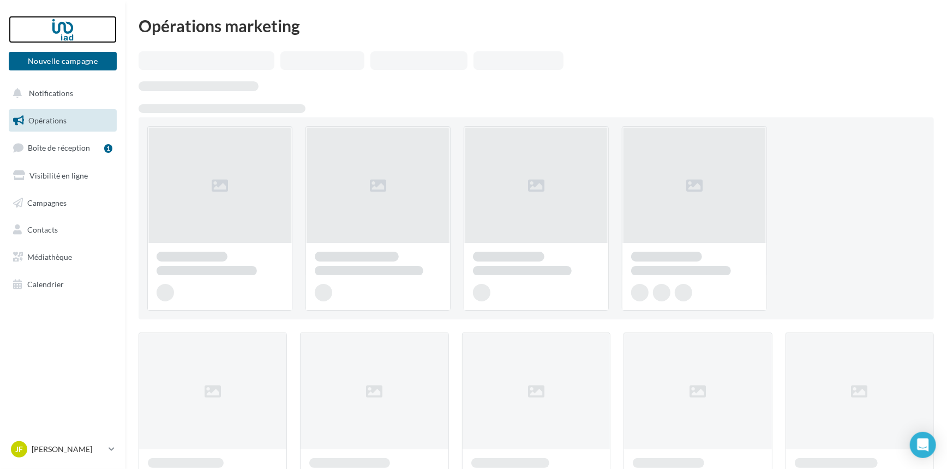
click at [62, 32] on div at bounding box center [62, 29] width 87 height 27
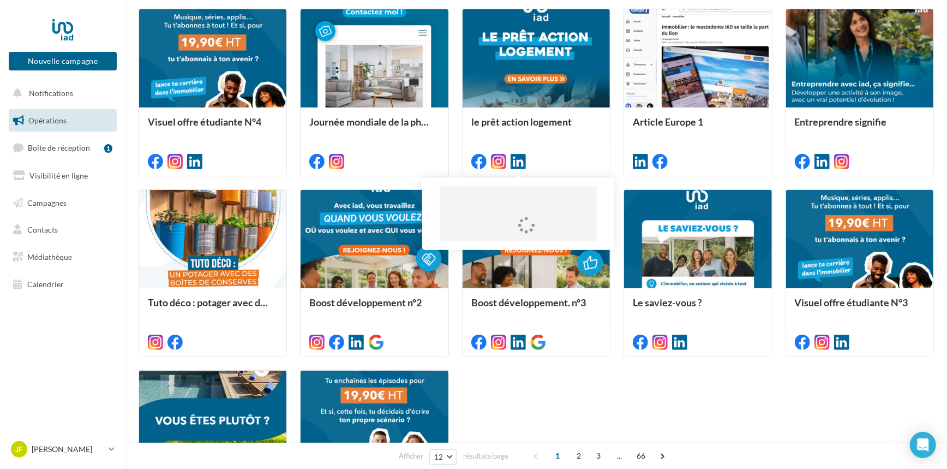
scroll to position [486, 0]
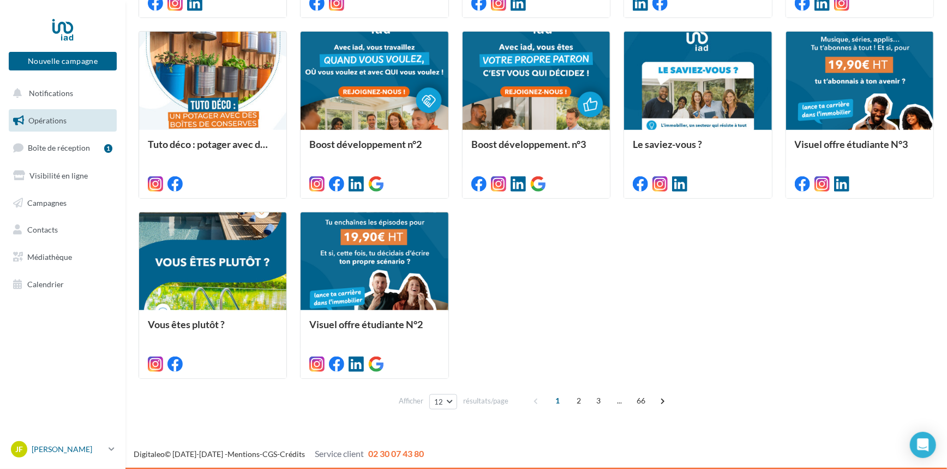
click at [71, 447] on p "[PERSON_NAME]" at bounding box center [68, 449] width 73 height 11
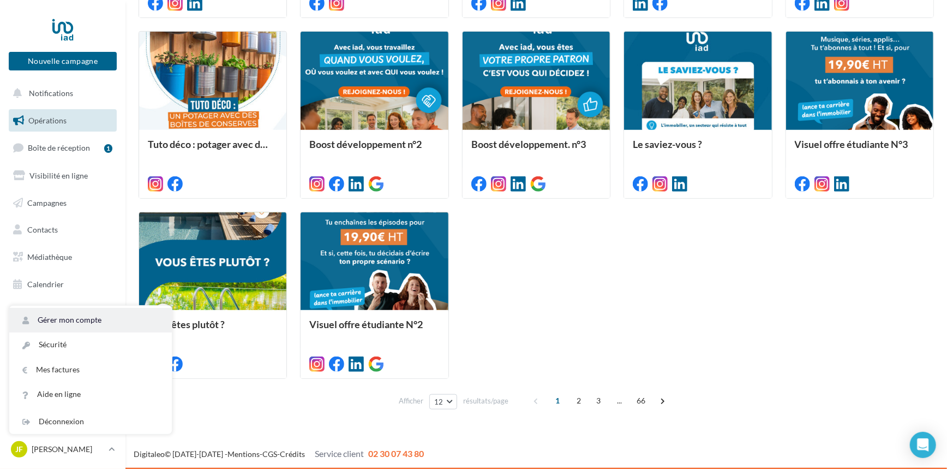
click at [76, 326] on link "Gérer mon compte" at bounding box center [90, 320] width 163 height 25
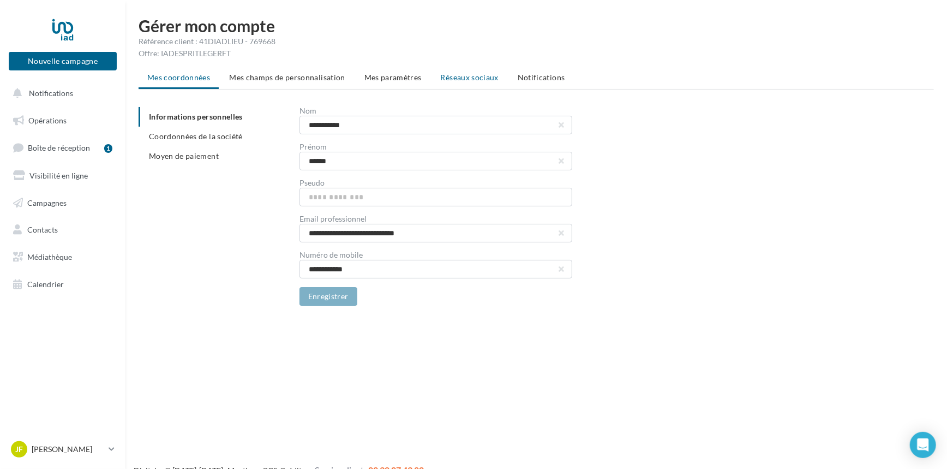
click at [459, 79] on span "Réseaux sociaux" at bounding box center [470, 77] width 58 height 9
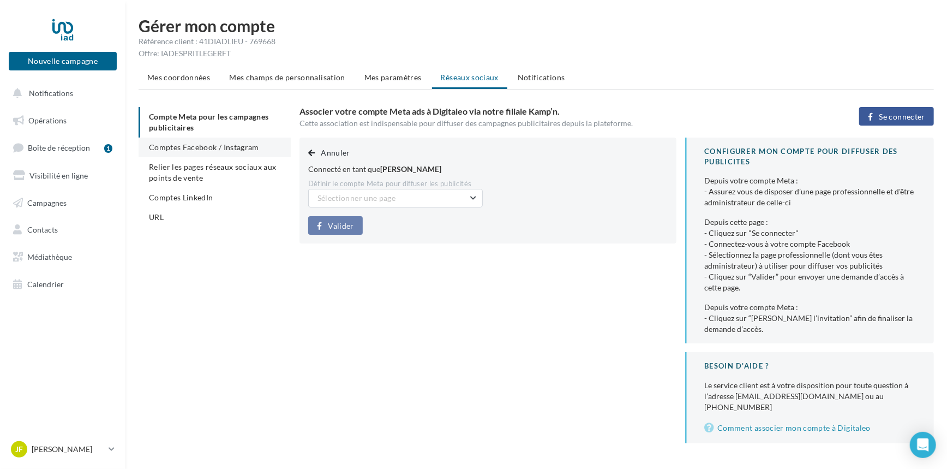
click at [177, 147] on span "Comptes Facebook / Instagram" at bounding box center [204, 146] width 110 height 9
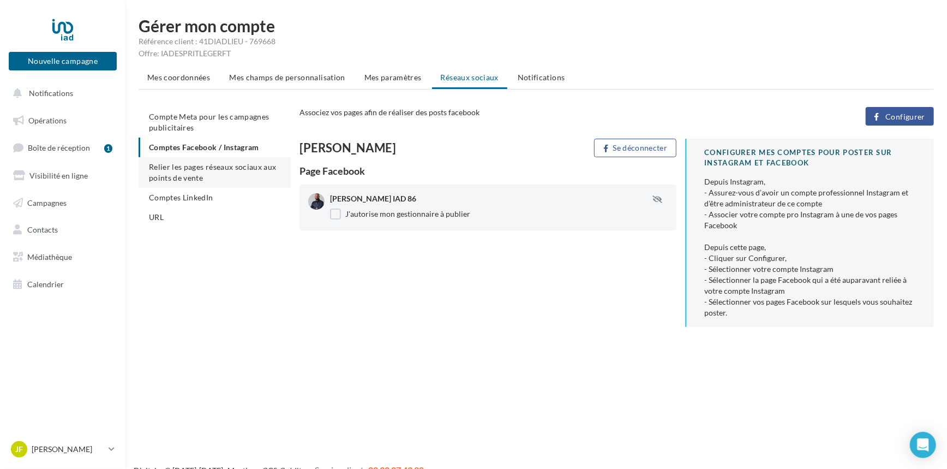
click at [212, 183] on li "Relier les pages réseaux sociaux aux points de vente" at bounding box center [215, 172] width 152 height 31
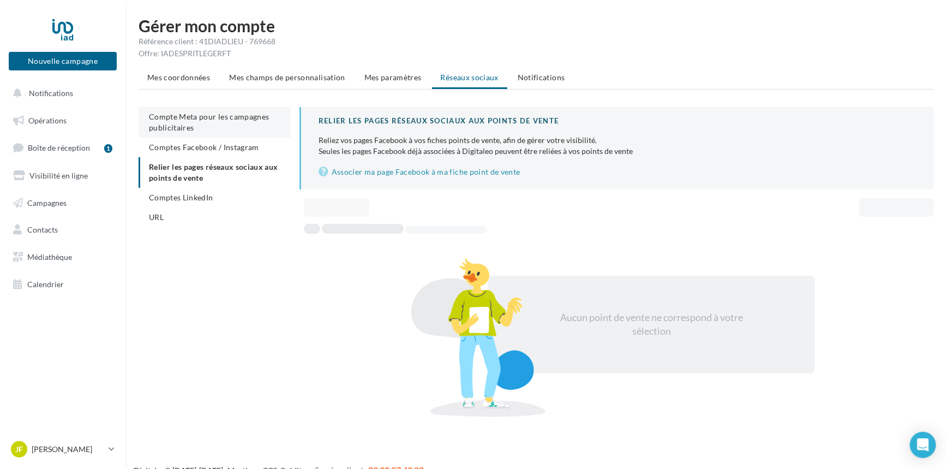
click at [195, 121] on span "Compte Meta pour les campagnes publicitaires" at bounding box center [209, 122] width 121 height 20
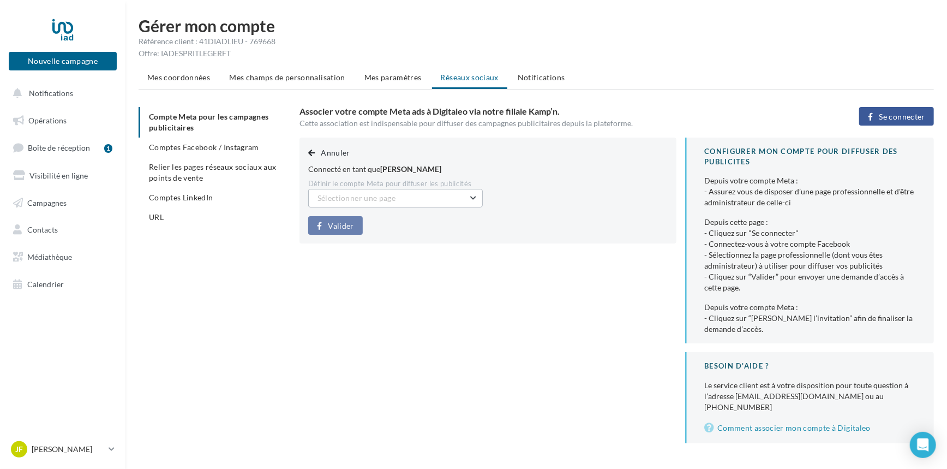
click at [417, 196] on button "Sélectionner une page" at bounding box center [395, 198] width 175 height 19
click at [413, 224] on span "Julien Filliatreau IAD 86 (Admin)" at bounding box center [383, 225] width 115 height 9
click at [343, 228] on span "Valider" at bounding box center [341, 226] width 26 height 9
click at [191, 200] on span "Comptes LinkedIn" at bounding box center [181, 197] width 64 height 9
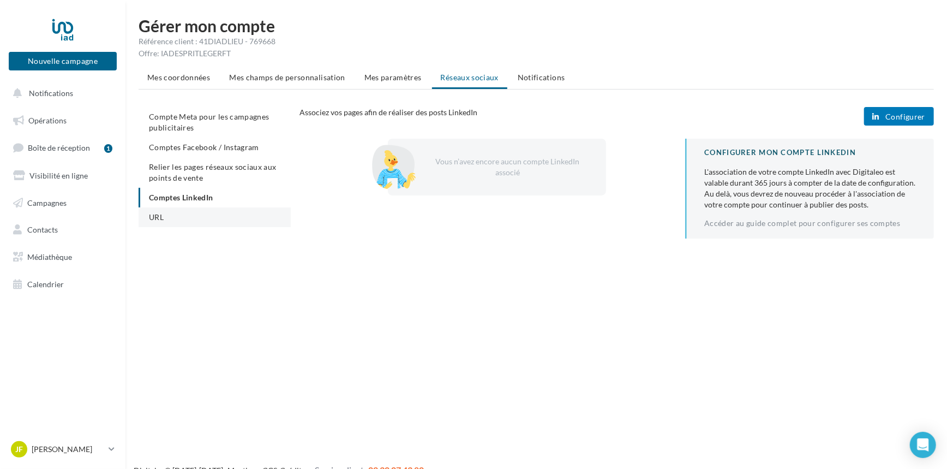
click at [155, 217] on span "URL" at bounding box center [156, 216] width 15 height 9
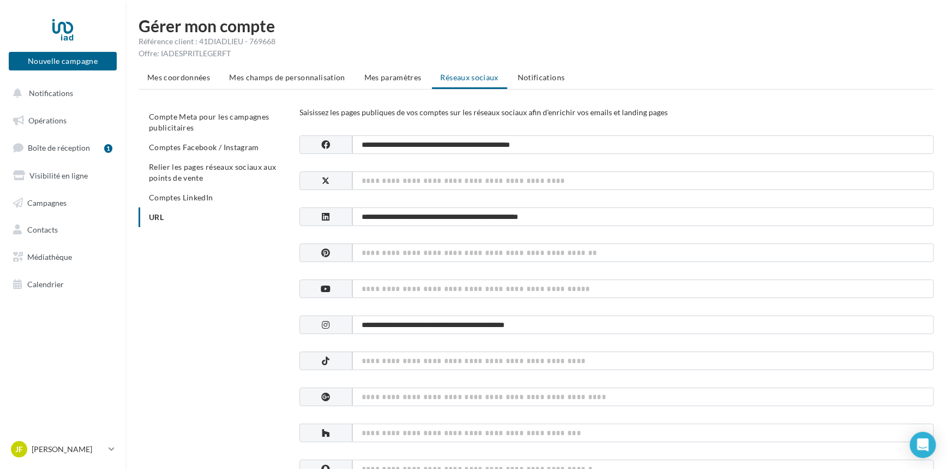
scroll to position [55, 0]
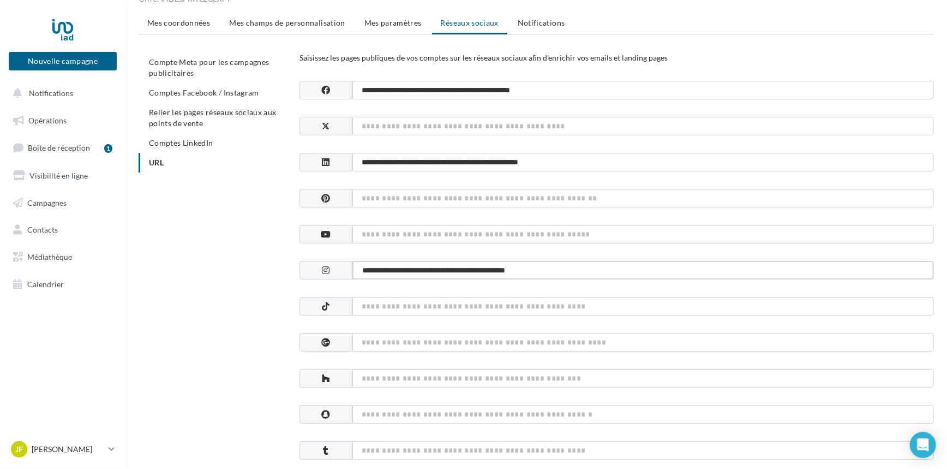
click at [556, 273] on input "**********" at bounding box center [643, 270] width 582 height 19
drag, startPoint x: 540, startPoint y: 272, endPoint x: 364, endPoint y: 275, distance: 175.7
click at [369, 273] on input "**********" at bounding box center [643, 270] width 582 height 19
click at [589, 273] on input "**********" at bounding box center [643, 270] width 582 height 19
click at [180, 223] on div "**********" at bounding box center [541, 471] width 804 height 839
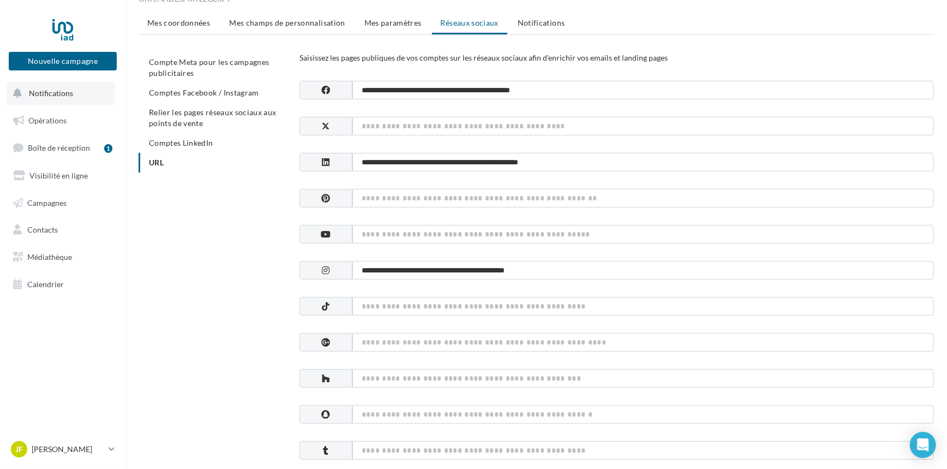
click at [60, 98] on button "Notifications" at bounding box center [61, 93] width 108 height 23
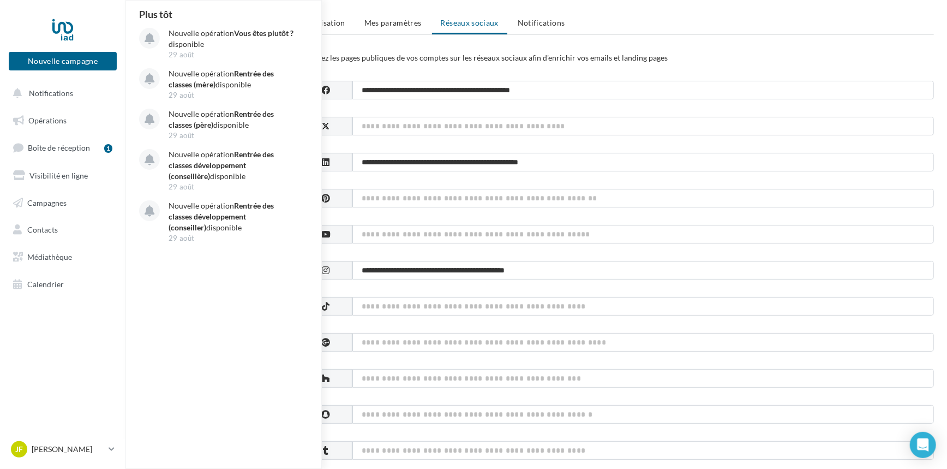
click at [71, 71] on div "Nouvelle campagne Nouvelle campagne" at bounding box center [63, 47] width 108 height 69
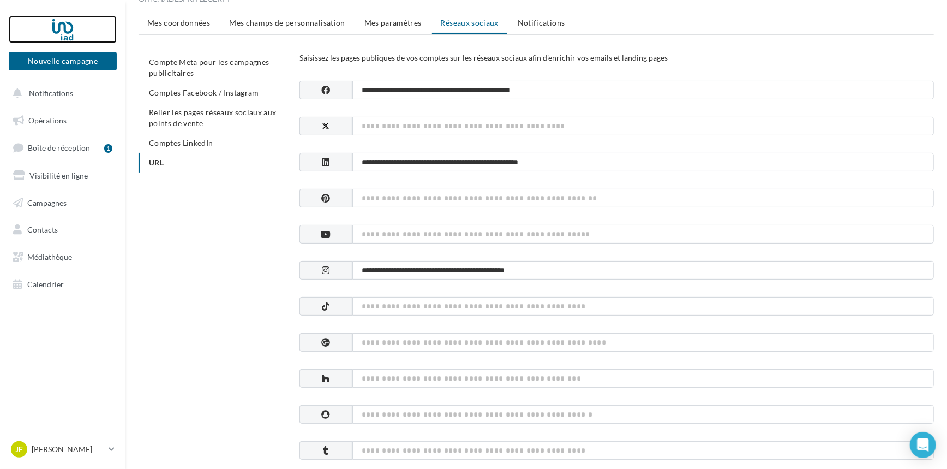
click at [65, 28] on div at bounding box center [62, 29] width 87 height 27
